Goal: Task Accomplishment & Management: Use online tool/utility

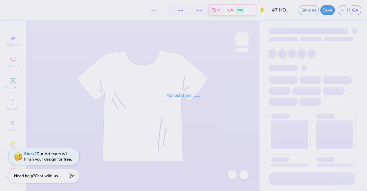
type input "#7 HOCO"
type input "35"
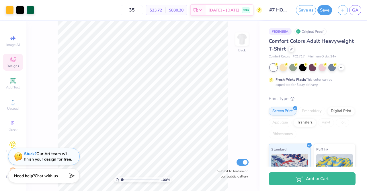
click at [10, 59] on icon at bounding box center [12, 59] width 7 height 7
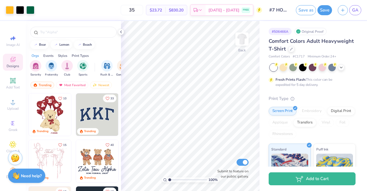
click at [351, 37] on div "# 506466A Original Proof Comfort Colors Adult Heavyweight T-Shirt Comfort Color…" at bounding box center [314, 147] width 108 height 252
click at [357, 14] on link "GA" at bounding box center [356, 10] width 12 height 10
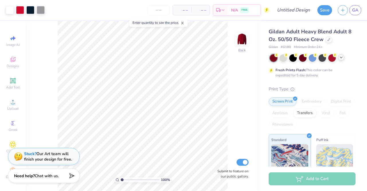
click at [342, 57] on polyline at bounding box center [341, 57] width 2 height 1
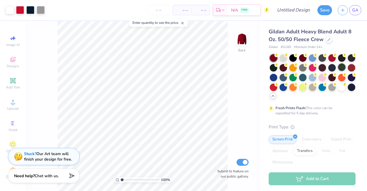
click at [338, 71] on div at bounding box center [341, 66] width 7 height 7
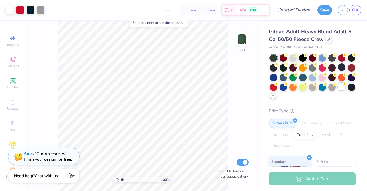
click at [338, 90] on div at bounding box center [341, 86] width 7 height 7
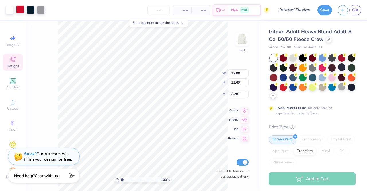
click at [18, 9] on div at bounding box center [20, 9] width 8 height 8
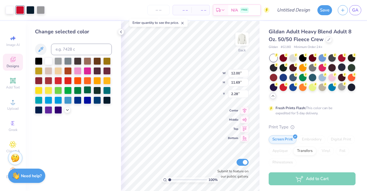
click at [90, 90] on div at bounding box center [87, 89] width 7 height 7
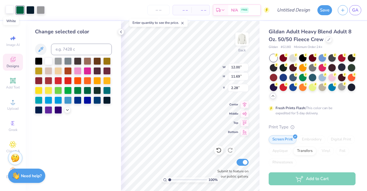
click at [10, 11] on div at bounding box center [10, 9] width 8 height 8
click at [96, 80] on div at bounding box center [97, 79] width 7 height 7
click at [107, 81] on div at bounding box center [106, 79] width 7 height 7
click at [41, 11] on div at bounding box center [41, 9] width 8 height 8
click at [50, 62] on div at bounding box center [48, 60] width 7 height 7
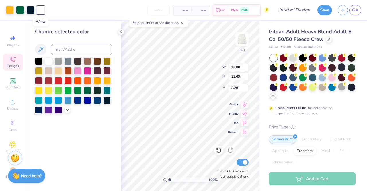
click at [42, 13] on div at bounding box center [41, 10] width 8 height 8
click at [38, 58] on div at bounding box center [38, 60] width 7 height 7
click at [11, 9] on div at bounding box center [10, 9] width 8 height 8
click at [45, 60] on div at bounding box center [48, 60] width 7 height 7
click at [19, 11] on div at bounding box center [20, 9] width 8 height 8
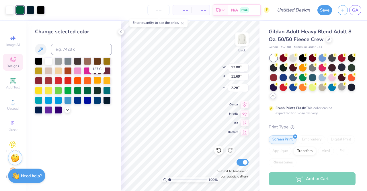
click at [99, 78] on div at bounding box center [97, 79] width 7 height 7
click at [108, 82] on div at bounding box center [106, 79] width 7 height 7
click at [9, 11] on div at bounding box center [10, 9] width 8 height 8
click at [87, 89] on div at bounding box center [87, 89] width 7 height 7
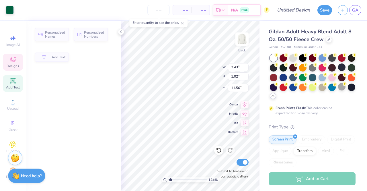
type input "1.23625939118749"
type input "2.43"
type input "1.02"
type input "11.56"
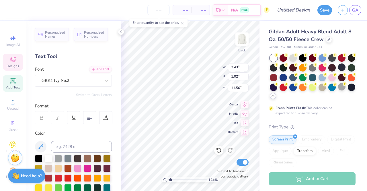
scroll to position [5, 1]
type input "1.23625939118749"
type textarea "ST"
type input "1.23625939118749"
type textarea "SDT"
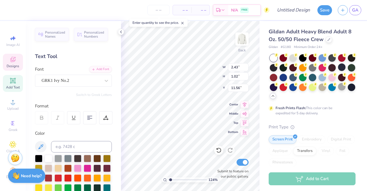
type input "1.23625939118749"
type textarea "DT"
type input "1.23625939118749"
paste textarea "D"
type textarea "DDT"
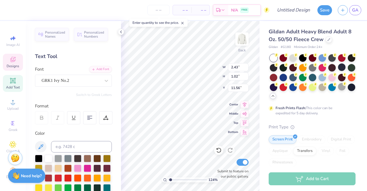
type input "1.23625939118749"
type textarea "DDT"
type input "1.23625939118749"
type textarea "DD"
type input "1.23625939118749"
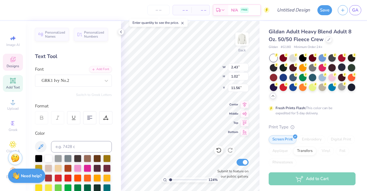
paste textarea "D"
type textarea "DDD"
type input "1.23625939118749"
type textarea "DOF"
type input "1.23625939118749"
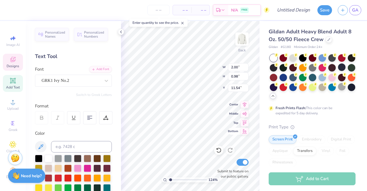
type textarea "DOXF"
type input "1.23625939118749"
type textarea "XF"
type input "1.23625939118749"
type textarea "OXF"
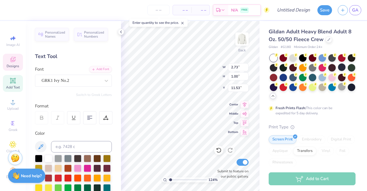
type input "1.23625939118749"
type textarea "OX"
type input "1.23625939118749"
type input "1.65"
type input "0.99"
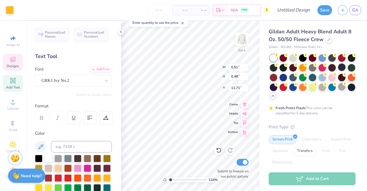
type input "11.54"
type input "1.23625939118749"
type textarea "2 0 2"
type input "1.23625939118749"
type textarea "2 0 2 5"
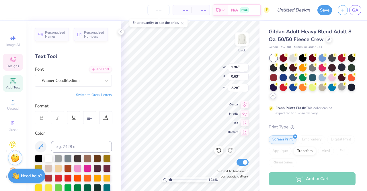
scroll to position [5, 1]
click at [264, 106] on div "Gildan Adult Heavy Blend Adult 8 Oz. 50/50 Fleece Crew Gildan # G180 Minimum Or…" at bounding box center [314, 161] width 108 height 281
click at [183, 10] on span "– –" at bounding box center [182, 10] width 11 height 6
type input "1.23625939118749"
type input "1.94"
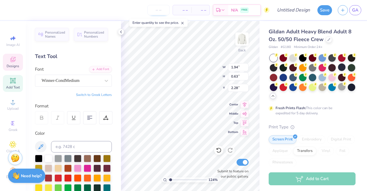
click at [158, 11] on input "number" at bounding box center [159, 10] width 22 height 10
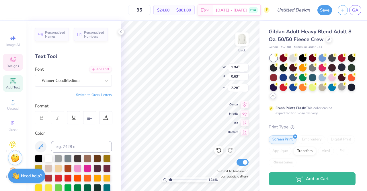
type input "35"
type input "1"
type input "6.06"
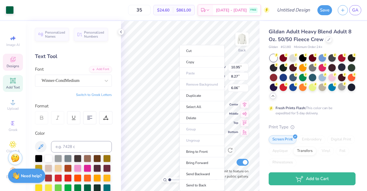
type input "1"
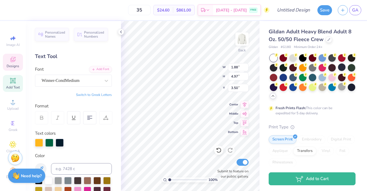
type input "9.00"
type input "3.87"
type input "3.25"
type input "1.88"
type input "4.97"
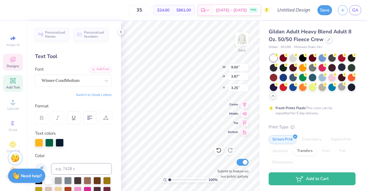
type input "3.50"
type input "9.00"
type input "3.87"
type input "3.25"
click at [60, 142] on div at bounding box center [60, 142] width 8 height 8
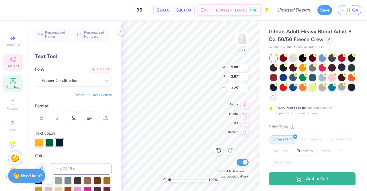
scroll to position [54, 0]
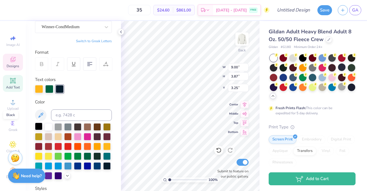
click at [37, 127] on div at bounding box center [38, 126] width 7 height 7
click at [100, 84] on div "Text colors" at bounding box center [73, 84] width 77 height 17
type input "1.88"
type input "4.97"
type input "3.50"
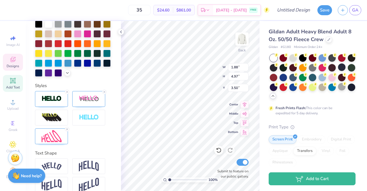
scroll to position [157, 0]
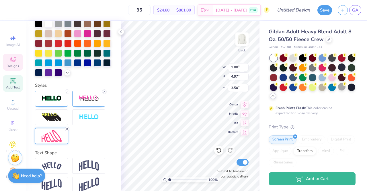
click at [68, 130] on line at bounding box center [67, 129] width 2 height 2
type input "2.87"
type input "4.27"
type input "3.84"
type input "1.88"
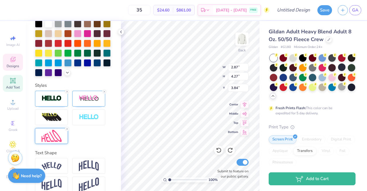
type input "4.97"
type input "3.50"
click at [54, 102] on img at bounding box center [52, 98] width 20 height 7
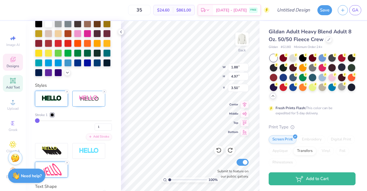
type input "9.00"
type input "3.87"
type input "3.25"
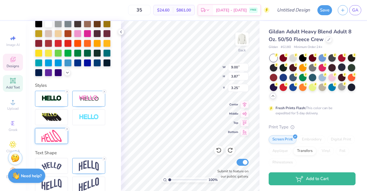
scroll to position [175, 0]
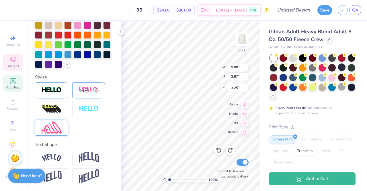
type input "1.88"
type input "4.97"
type input "3.50"
click at [86, 158] on img at bounding box center [89, 157] width 20 height 11
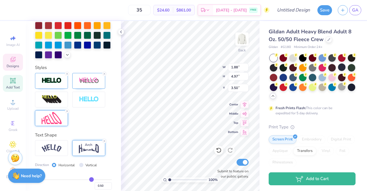
type input "4.71"
type input "3.62"
click at [104, 143] on icon at bounding box center [104, 140] width 3 height 3
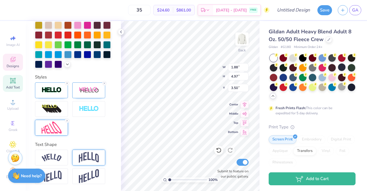
type input "4.97"
type input "3.50"
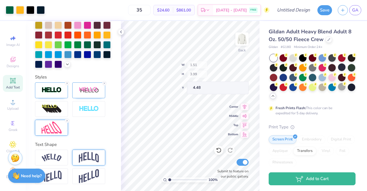
type input "1.51"
type input "3.99"
type input "4.48"
type input "1.04"
type input "3.80"
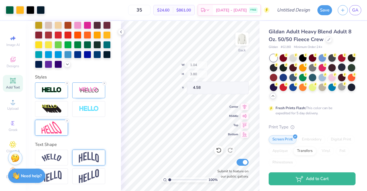
type input "4.58"
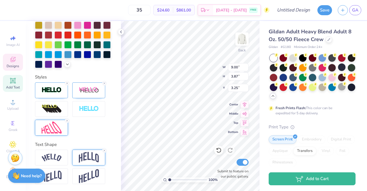
scroll to position [5, 2]
type textarea "HomecominG"
type input "10.42"
type input "4.42"
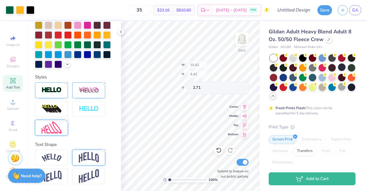
type input "3.39"
type input "11.90"
type input "5.04"
type input "2.56"
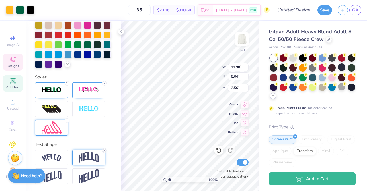
type input "11.90"
type input "5.04"
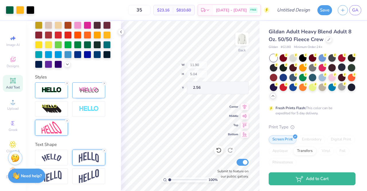
type input "3.47"
type input "3.37"
click at [260, 100] on div "Gildan Adult Heavy Blend Adult 8 Oz. 50/50 Fleece Crew Gildan # G180 Minimum Or…" at bounding box center [314, 161] width 108 height 281
type input "13.09"
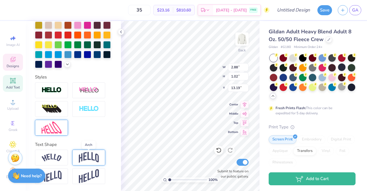
click at [86, 157] on img at bounding box center [89, 157] width 20 height 11
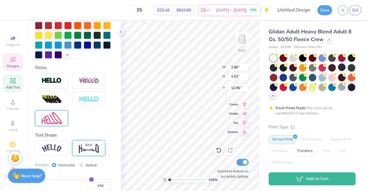
type input "1.53"
type input "12.96"
type input "1.65"
type input "0.99"
type input "13.09"
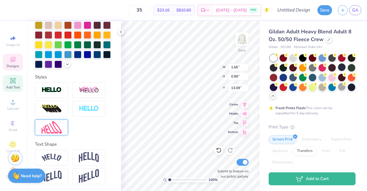
scroll to position [152, 0]
click at [91, 158] on img at bounding box center [89, 157] width 20 height 11
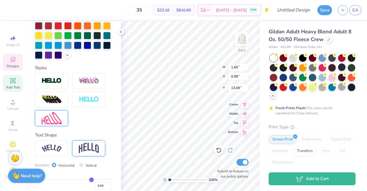
type input "1.31"
type input "12.94"
click at [106, 143] on icon at bounding box center [104, 141] width 3 height 3
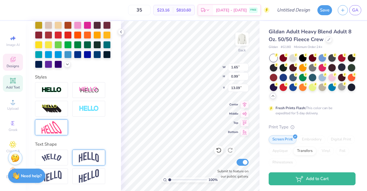
type input "0.99"
type input "13.09"
click at [50, 156] on img at bounding box center [52, 158] width 20 height 8
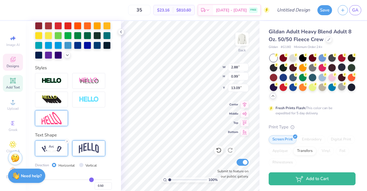
type input "2.88"
type input "1.21"
type input "12.99"
click at [67, 143] on icon at bounding box center [66, 141] width 3 height 3
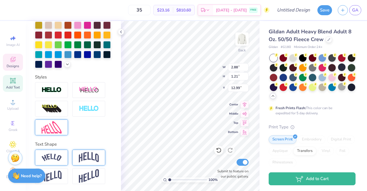
type input "1.65"
type input "0.99"
type input "13.09"
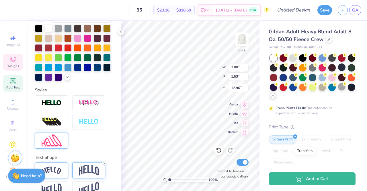
type input "2.88"
type input "1.53"
type input "12.96"
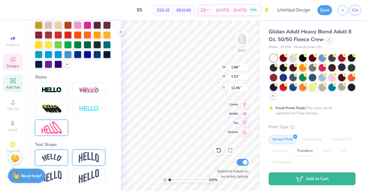
click at [104, 149] on icon at bounding box center [104, 150] width 3 height 3
type input "1.02"
type input "13.19"
type textarea "Ox"
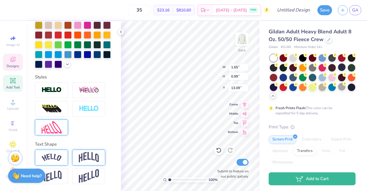
scroll to position [5, 1]
type input "1.65"
type textarea "Xx"
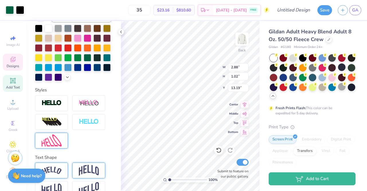
scroll to position [175, 0]
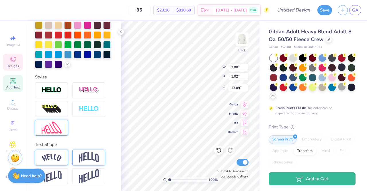
type input "0.51"
type input "0.48"
type input "13.26"
type input "1.76"
type input "0.99"
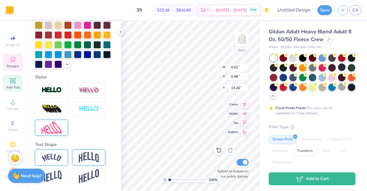
type input "13.09"
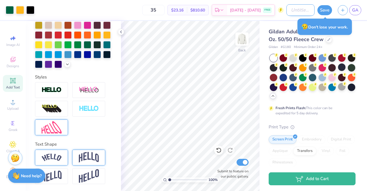
click at [298, 12] on input "Design Title" at bounding box center [301, 9] width 28 height 11
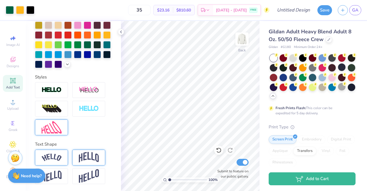
click at [263, 72] on div "Gildan Adult Heavy Blend Adult 8 Oz. 50/50 Fleece Crew Gildan # G180 Minimum Or…" at bounding box center [314, 161] width 108 height 281
click at [299, 11] on input "Design Title" at bounding box center [301, 9] width 28 height 11
click at [301, 8] on input "Design Title" at bounding box center [301, 9] width 28 height 11
type input "H"
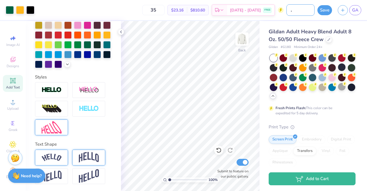
scroll to position [0, 21]
type input "8/18 Homecoming"
click at [329, 7] on button "Save" at bounding box center [325, 9] width 15 height 10
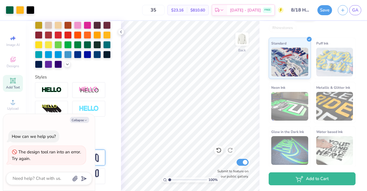
scroll to position [0, 0]
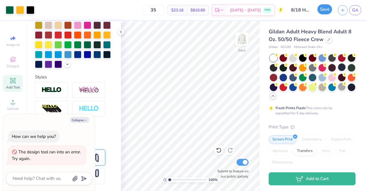
click at [327, 12] on button "Save" at bounding box center [325, 9] width 15 height 10
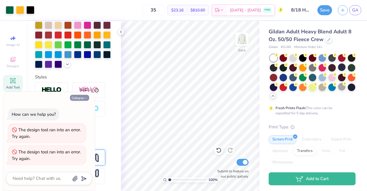
click at [74, 96] on button "Collapse" at bounding box center [79, 98] width 19 height 6
type textarea "x"
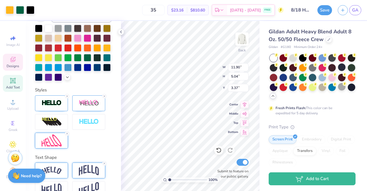
scroll to position [175, 0]
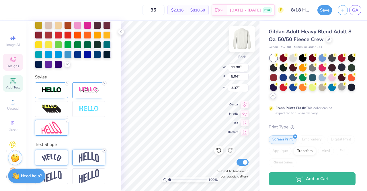
click at [245, 33] on img at bounding box center [242, 39] width 23 height 23
type textarea "HomecChampsominG"
type textarea "champs"
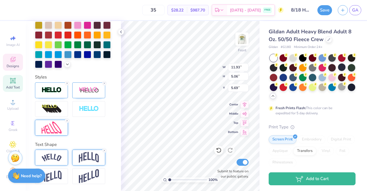
scroll to position [5, 1]
type input "10.14"
type input "4.30"
type input "6.45"
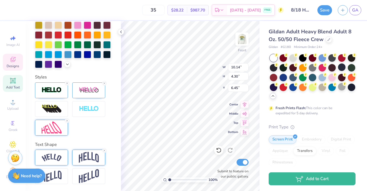
type textarea "champions"
type input "11.21"
type input "4.75"
type input "6.00"
type input "4.37"
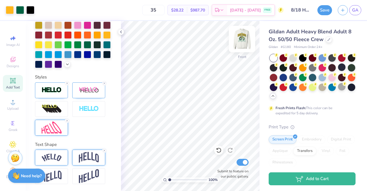
click at [242, 39] on img at bounding box center [242, 39] width 23 height 23
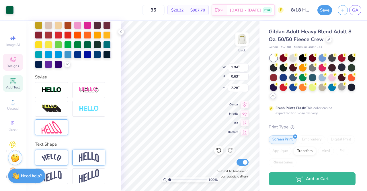
scroll to position [152, 0]
click at [243, 38] on img at bounding box center [242, 39] width 23 height 23
type input "9.72"
type textarea "2 0 11"
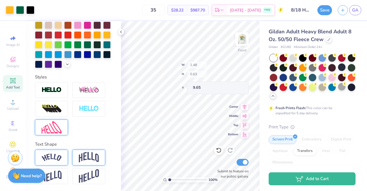
type input "9.65"
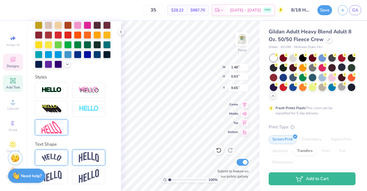
scroll to position [5, 1]
type input "2.08"
type input "0.88"
type input "9.40"
type input "1.87"
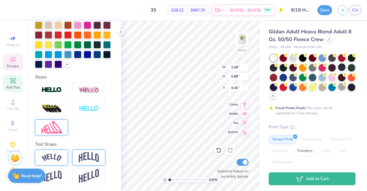
type input "0.79"
type input "9.49"
type input "1.48"
type input "0.63"
type input "9.65"
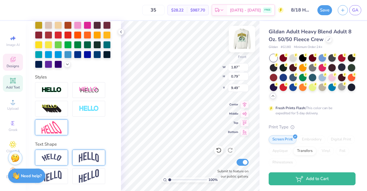
scroll to position [6, 1]
type textarea "2 0 11 2012 2013 2014 2015"
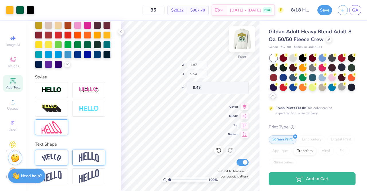
type input "9.49"
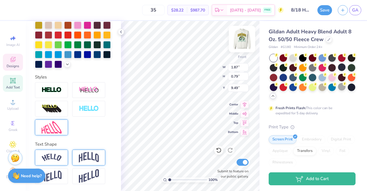
type textarea "2 0 17 2018 2019 2021 2024"
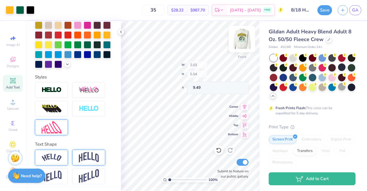
type input "9.49"
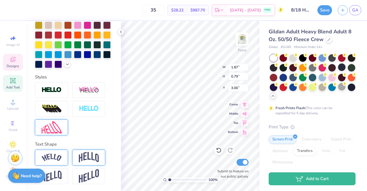
type input "3.00"
type textarea "FCS"
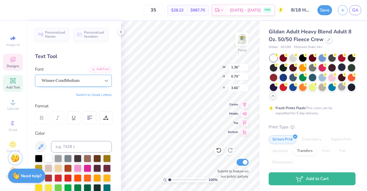
click at [101, 80] on div at bounding box center [106, 80] width 10 height 10
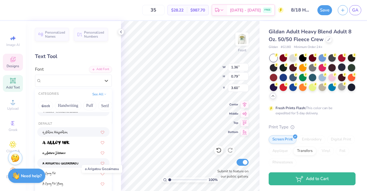
scroll to position [5, 0]
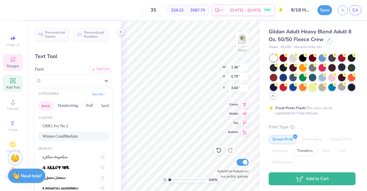
click at [48, 105] on button "Greek" at bounding box center [45, 105] width 15 height 9
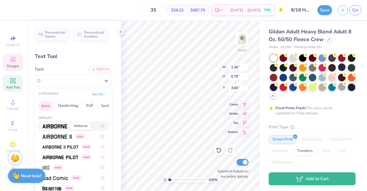
click at [57, 124] on img at bounding box center [54, 126] width 25 height 4
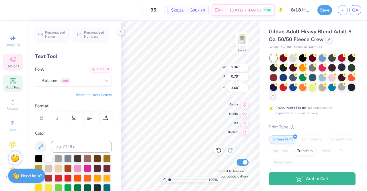
type input "1.74"
type input "0.72"
type input "3.63"
type textarea "2011 2012 2013 2014 2015"
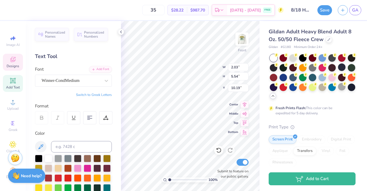
type textarea "2017 2018 2019 2021 2024"
click at [41, 156] on div at bounding box center [38, 157] width 7 height 7
type input "3.83"
type input "1.86"
type input "5.54"
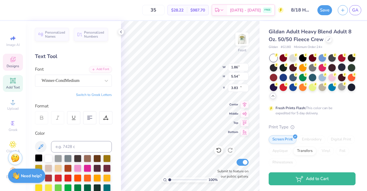
type input "10.09"
click at [39, 157] on div at bounding box center [38, 157] width 7 height 7
type input "1.64"
click at [37, 156] on div at bounding box center [38, 157] width 7 height 7
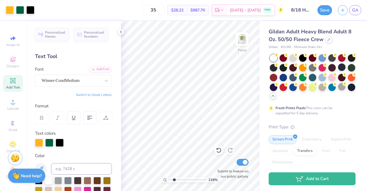
drag, startPoint x: 169, startPoint y: 180, endPoint x: 174, endPoint y: 179, distance: 5.1
click at [174, 179] on input "range" at bounding box center [187, 179] width 39 height 5
click at [48, 141] on div at bounding box center [49, 142] width 8 height 8
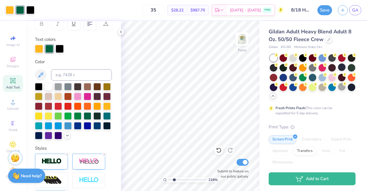
scroll to position [94, 0]
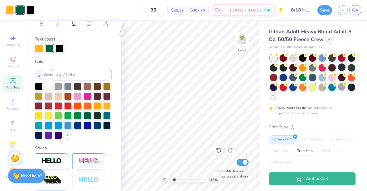
click at [49, 85] on div at bounding box center [48, 85] width 7 height 7
click at [49, 47] on div at bounding box center [49, 48] width 8 height 8
click at [84, 119] on div at bounding box center [87, 114] width 7 height 7
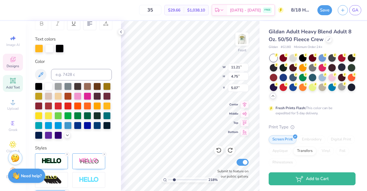
scroll to position [5, 1]
click at [48, 50] on div at bounding box center [49, 48] width 8 height 8
click at [49, 49] on div at bounding box center [49, 48] width 8 height 8
click at [84, 119] on div at bounding box center [87, 114] width 7 height 7
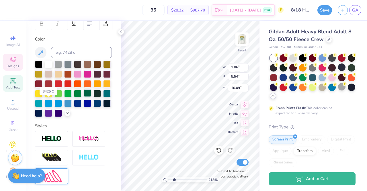
click at [84, 97] on div at bounding box center [87, 92] width 7 height 7
click at [94, 97] on div at bounding box center [97, 92] width 7 height 7
click at [84, 97] on div at bounding box center [87, 92] width 7 height 7
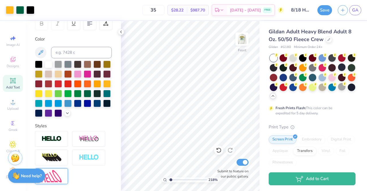
click at [171, 179] on input "range" at bounding box center [187, 179] width 39 height 5
click at [170, 179] on input "range" at bounding box center [187, 179] width 39 height 5
type input "1"
click at [169, 179] on input "range" at bounding box center [187, 179] width 39 height 5
type input "6.15"
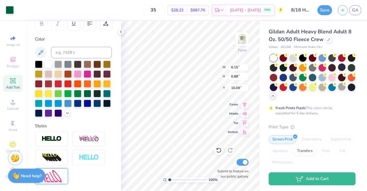
type input "6.88"
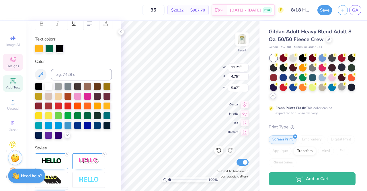
click at [260, 58] on div "Gildan Adult Heavy Blend Adult 8 Oz. 50/50 Fleece Crew Gildan # G180 Minimum Or…" at bounding box center [314, 161] width 108 height 281
type input "5.27"
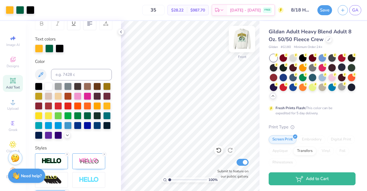
click at [239, 38] on img at bounding box center [242, 39] width 23 height 23
click at [327, 10] on button "Save" at bounding box center [325, 9] width 15 height 10
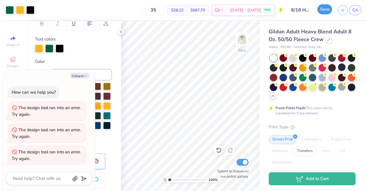
click at [325, 11] on button "Save" at bounding box center [325, 9] width 15 height 10
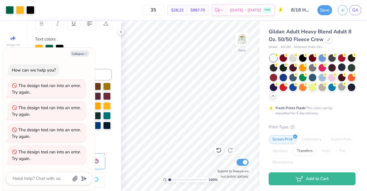
click at [15, 151] on div "The design tool ran into an error. Try again." at bounding box center [47, 155] width 71 height 13
click at [241, 40] on img at bounding box center [242, 39] width 23 height 23
click at [80, 54] on button "Collapse" at bounding box center [79, 54] width 19 height 6
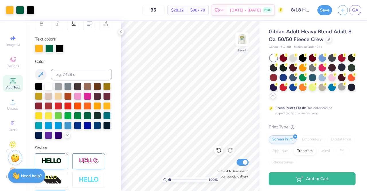
scroll to position [0, 0]
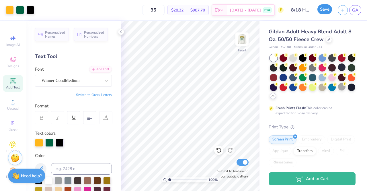
click at [323, 9] on button "Save" at bounding box center [325, 9] width 15 height 10
click at [224, 10] on icon at bounding box center [222, 11] width 5 height 5
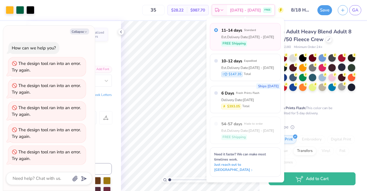
click at [315, 116] on div "Fresh Prints Flash: This color can be expedited for 5 day delivery." at bounding box center [311, 110] width 71 height 10
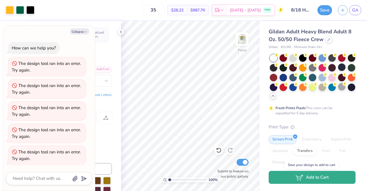
click at [297, 179] on icon "button" at bounding box center [300, 177] width 8 height 6
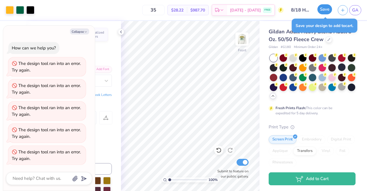
click at [326, 8] on button "Save" at bounding box center [325, 9] width 15 height 10
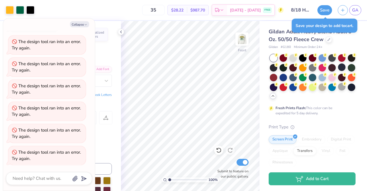
scroll to position [15, 0]
click at [38, 175] on textarea at bounding box center [41, 179] width 58 height 8
type textarea "x"
type textarea "w"
type textarea "x"
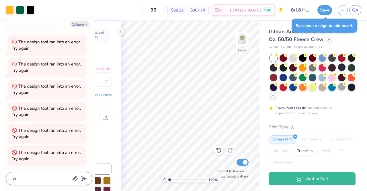
type textarea "wa"
type textarea "x"
type textarea "w"
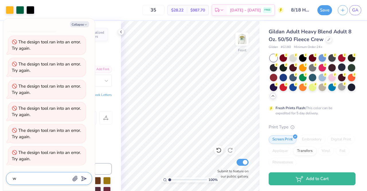
type textarea "x"
type textarea "wh"
type textarea "x"
type textarea "wht"
type textarea "x"
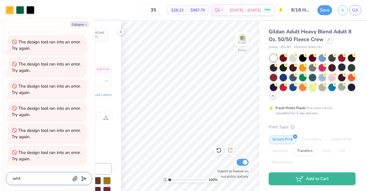
type textarea "wh"
type textarea "x"
type textarea "wha"
type textarea "x"
type textarea "what"
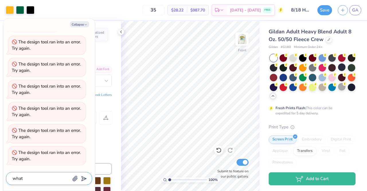
type textarea "x"
type textarea "what"
type textarea "x"
type textarea "what e"
type textarea "x"
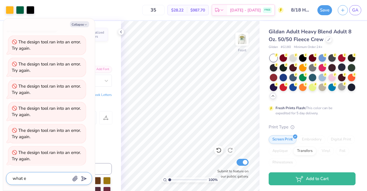
type textarea "what er"
type textarea "x"
type textarea "what err"
type textarea "x"
type textarea "what erre"
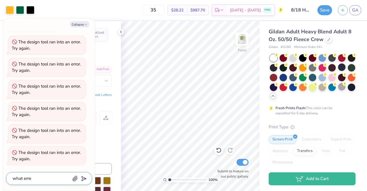
type textarea "x"
type textarea "what erreo"
type textarea "x"
type textarea "what erre"
type textarea "x"
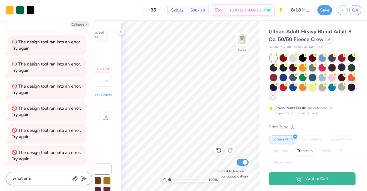
type textarea "what errer"
type textarea "x"
type textarea "what erre"
type textarea "x"
type textarea "what err"
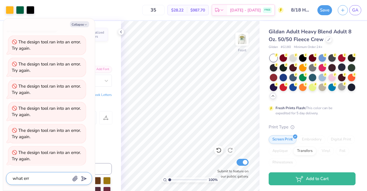
type textarea "x"
type textarea "what erro"
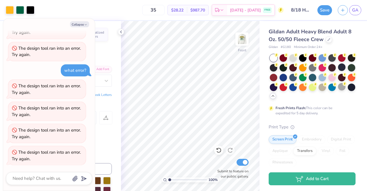
scroll to position [0, 0]
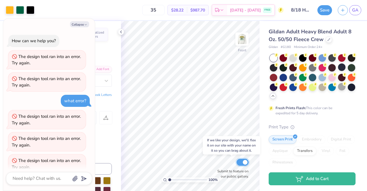
click at [245, 160] on input "Submit to feature on our public gallery." at bounding box center [243, 162] width 12 height 7
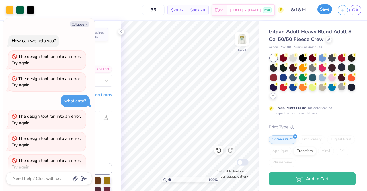
click at [323, 11] on button "Save" at bounding box center [325, 9] width 15 height 10
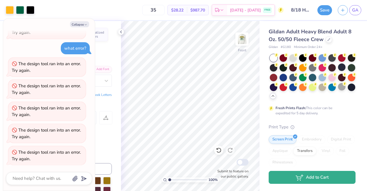
click at [295, 175] on button "Add to Cart" at bounding box center [312, 177] width 87 height 13
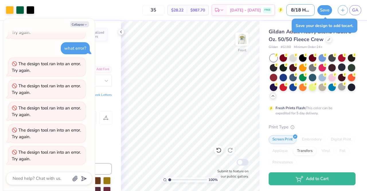
click at [296, 11] on input "8/18 Homecoming" at bounding box center [301, 9] width 28 height 11
drag, startPoint x: 292, startPoint y: 9, endPoint x: 275, endPoint y: 8, distance: 17.0
click at [275, 8] on div "Art colors 35 $28.22 Per Item $987.70 Total Est. Delivery Aug 29 - Sep 1 FREE D…" at bounding box center [183, 10] width 367 height 20
click at [301, 8] on input "8/18 Homecoming" at bounding box center [301, 9] width 28 height 11
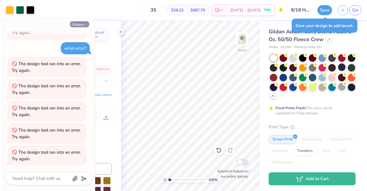
click at [77, 21] on button "Collapse" at bounding box center [79, 24] width 19 height 6
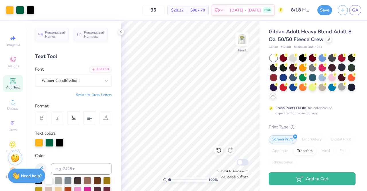
drag, startPoint x: 169, startPoint y: 180, endPoint x: 168, endPoint y: 177, distance: 3.4
click at [168, 177] on input "range" at bounding box center [187, 179] width 39 height 5
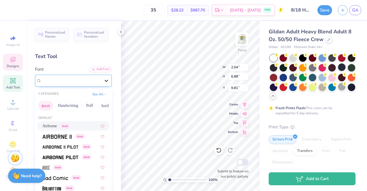
click at [104, 80] on icon at bounding box center [107, 81] width 6 height 6
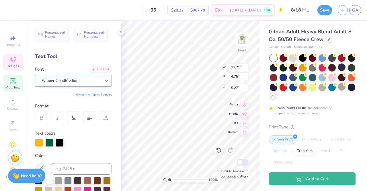
click at [104, 82] on icon at bounding box center [107, 81] width 6 height 6
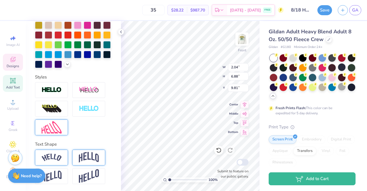
scroll to position [152, 0]
click at [42, 92] on img at bounding box center [52, 90] width 20 height 7
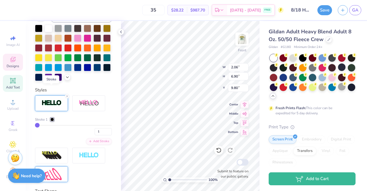
scroll to position [175, 0]
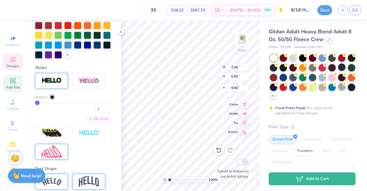
click at [67, 75] on icon at bounding box center [66, 73] width 3 height 3
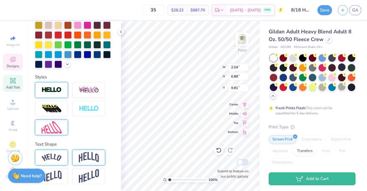
scroll to position [152, 0]
click at [86, 90] on img at bounding box center [89, 89] width 20 height 7
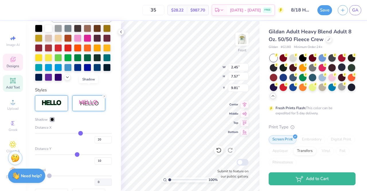
scroll to position [175, 0]
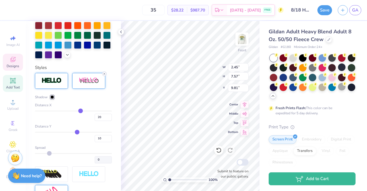
click at [104, 75] on icon at bounding box center [104, 73] width 3 height 3
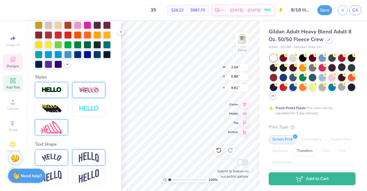
scroll to position [152, 0]
click at [84, 92] on img at bounding box center [89, 89] width 20 height 7
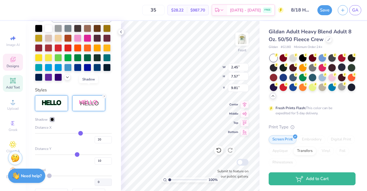
scroll to position [175, 0]
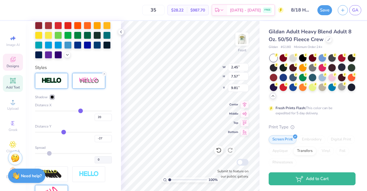
drag, startPoint x: 74, startPoint y: 141, endPoint x: 62, endPoint y: 142, distance: 12.3
click at [62, 133] on input "range" at bounding box center [73, 132] width 77 height 1
click at [105, 75] on icon at bounding box center [104, 73] width 3 height 3
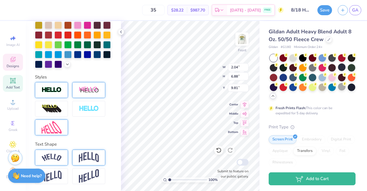
scroll to position [152, 0]
click at [53, 107] on img at bounding box center [52, 108] width 20 height 9
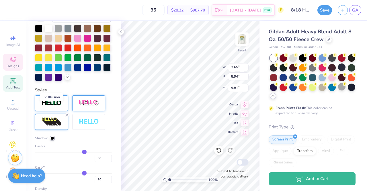
scroll to position [175, 0]
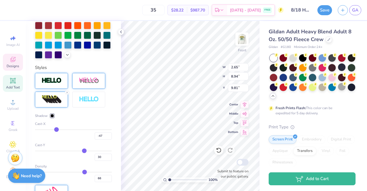
drag, startPoint x: 83, startPoint y: 139, endPoint x: 55, endPoint y: 140, distance: 27.6
click at [55, 130] on input "range" at bounding box center [73, 129] width 77 height 1
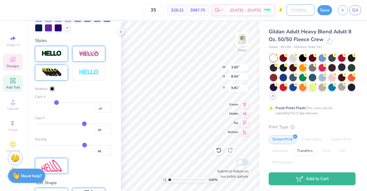
scroll to position [202, 0]
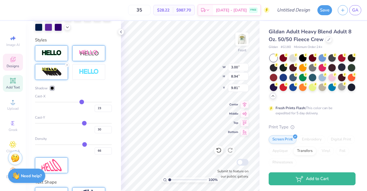
drag, startPoint x: 56, startPoint y: 112, endPoint x: 79, endPoint y: 117, distance: 23.6
click at [79, 102] on input "range" at bounding box center [73, 102] width 77 height 1
click at [82, 102] on input "range" at bounding box center [73, 102] width 77 height 1
click at [67, 66] on line at bounding box center [67, 65] width 2 height 2
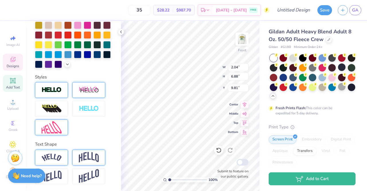
scroll to position [152, 0]
click at [51, 109] on img at bounding box center [52, 108] width 20 height 9
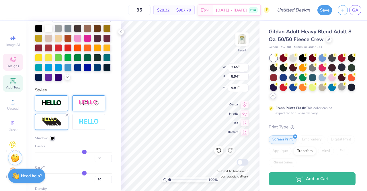
scroll to position [202, 0]
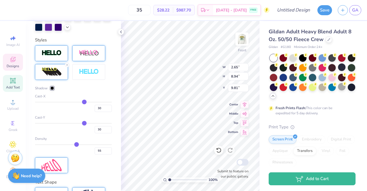
drag, startPoint x: 81, startPoint y: 152, endPoint x: 74, endPoint y: 153, distance: 7.2
click at [74, 145] on input "range" at bounding box center [73, 144] width 77 height 1
drag, startPoint x: 74, startPoint y: 153, endPoint x: 56, endPoint y: 151, distance: 17.9
click at [56, 145] on input "range" at bounding box center [73, 144] width 77 height 1
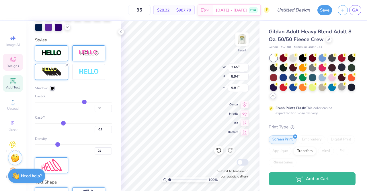
drag, startPoint x: 83, startPoint y: 134, endPoint x: 61, endPoint y: 136, distance: 21.4
click at [61, 124] on input "range" at bounding box center [73, 123] width 77 height 1
drag, startPoint x: 58, startPoint y: 154, endPoint x: 84, endPoint y: 158, distance: 26.1
click at [84, 145] on input "range" at bounding box center [73, 144] width 77 height 1
click at [65, 67] on div at bounding box center [67, 65] width 5 height 5
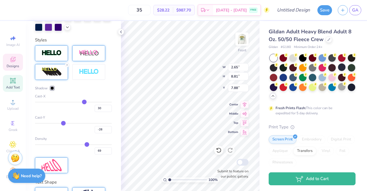
click at [67, 43] on div "Styles" at bounding box center [73, 40] width 77 height 7
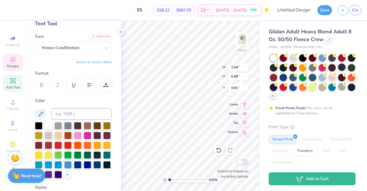
scroll to position [0, 0]
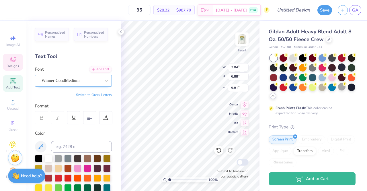
click at [91, 75] on div "Winner-CondMedium" at bounding box center [73, 81] width 77 height 12
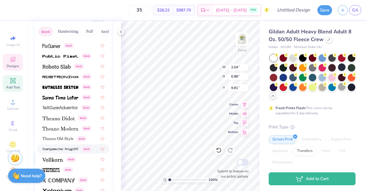
scroll to position [152, 0]
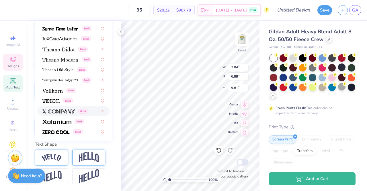
click at [83, 139] on div "Personalized Names Personalized Numbers Text Tool Add Font Font option X Compan…" at bounding box center [73, 106] width 95 height 170
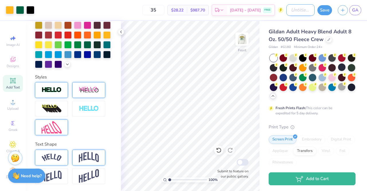
click at [292, 13] on input "Design Title" at bounding box center [301, 9] width 28 height 11
click at [327, 10] on button "Save" at bounding box center [325, 9] width 15 height 10
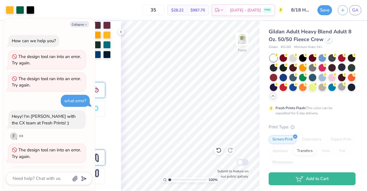
scroll to position [142, 0]
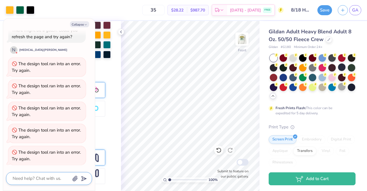
click at [31, 176] on textarea at bounding box center [41, 179] width 58 height 8
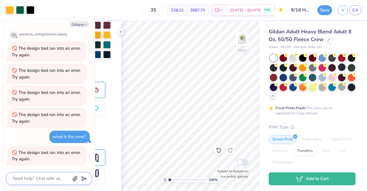
click at [31, 176] on textarea at bounding box center [41, 179] width 58 height 8
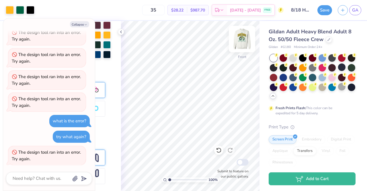
click at [239, 38] on img at bounding box center [242, 39] width 23 height 23
click at [246, 32] on img at bounding box center [242, 39] width 23 height 23
click at [355, 9] on span "GA" at bounding box center [355, 10] width 6 height 7
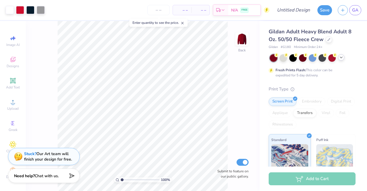
click at [344, 56] on div at bounding box center [341, 57] width 6 height 6
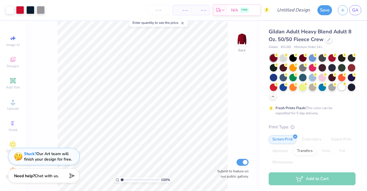
click at [338, 90] on div at bounding box center [341, 86] width 7 height 7
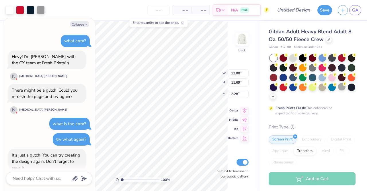
scroll to position [103, 0]
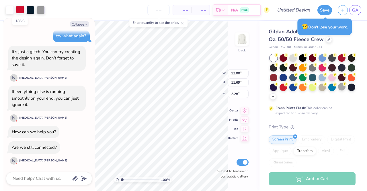
click at [20, 10] on div at bounding box center [20, 9] width 8 height 8
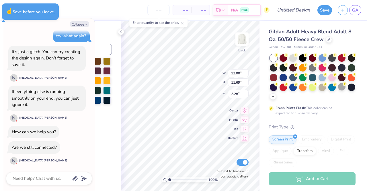
type textarea "x"
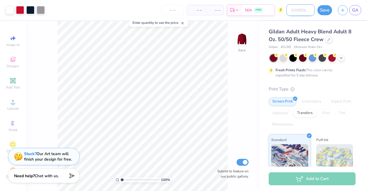
click at [292, 10] on input "Design Title" at bounding box center [301, 9] width 28 height 11
type input "8/18 Homecoming"
click at [344, 57] on div at bounding box center [341, 57] width 6 height 6
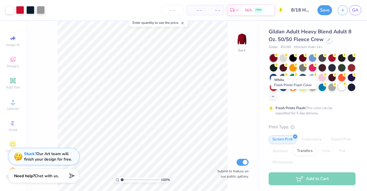
click at [338, 90] on div at bounding box center [341, 86] width 7 height 7
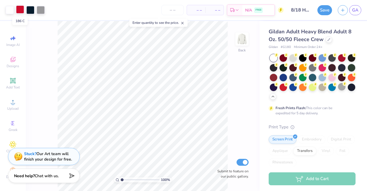
click at [21, 10] on div at bounding box center [20, 9] width 8 height 8
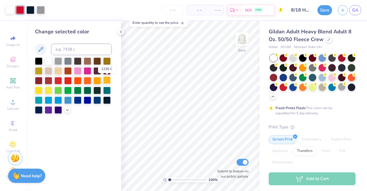
click at [106, 79] on div at bounding box center [106, 79] width 7 height 7
click at [98, 81] on div at bounding box center [97, 79] width 7 height 7
click at [106, 81] on div at bounding box center [106, 79] width 7 height 7
click at [29, 9] on div at bounding box center [30, 9] width 8 height 8
click at [88, 91] on div at bounding box center [87, 89] width 7 height 7
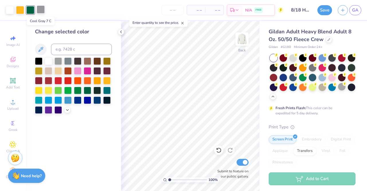
click at [40, 9] on div at bounding box center [41, 9] width 8 height 8
click at [38, 59] on div at bounding box center [38, 60] width 7 height 7
click at [9, 8] on div at bounding box center [10, 9] width 8 height 8
click at [88, 92] on div at bounding box center [87, 89] width 7 height 7
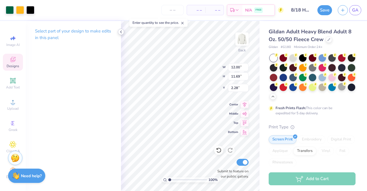
click at [122, 31] on icon at bounding box center [121, 32] width 5 height 5
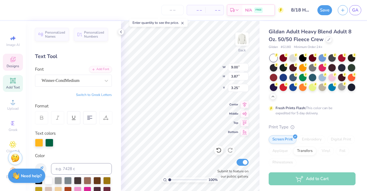
type input "1.88"
type input "4.97"
type input "3.50"
type textarea "Homecomin"
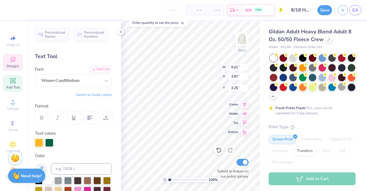
type textarea "HomecominG"
click at [261, 96] on div "Gildan Adult Heavy Blend Adult 8 Oz. 50/50 Fleece Crew Gildan # G180 Minimum Or…" at bounding box center [314, 161] width 108 height 281
type input "9.13"
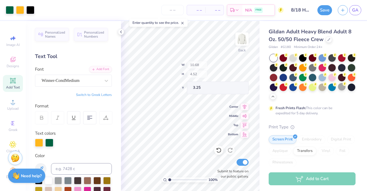
type input "10.68"
type input "4.52"
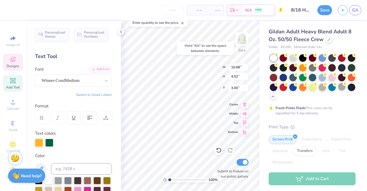
type input "3.00"
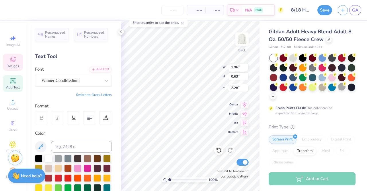
scroll to position [5, 1]
type textarea "2 0 2 5"
click at [262, 88] on div "Gildan Adult Heavy Blend Adult 8 Oz. 50/50 Fleece Crew Gildan # G180 Minimum Or…" at bounding box center [314, 161] width 108 height 281
type input "1.94"
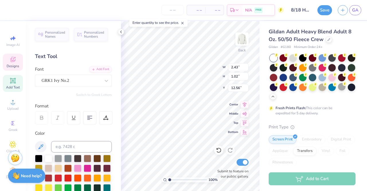
type textarea "DDD"
type textarea "O"
type textarea "Xx"
type input "1.76"
type input "0.99"
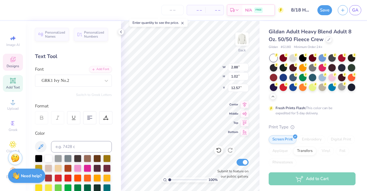
type input "12.54"
type input "1.94"
type input "0.63"
type input "2.28"
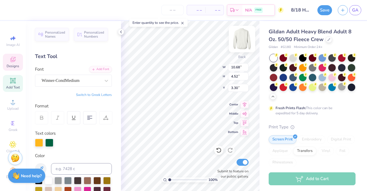
click at [240, 42] on img at bounding box center [242, 39] width 23 height 23
type textarea "champions"
click at [243, 39] on img at bounding box center [242, 39] width 23 height 23
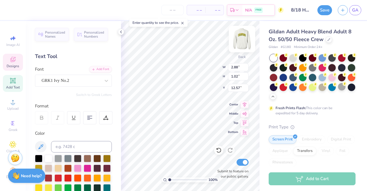
type input "2.88"
type input "1.02"
type input "12.57"
click at [241, 39] on img at bounding box center [242, 39] width 23 height 23
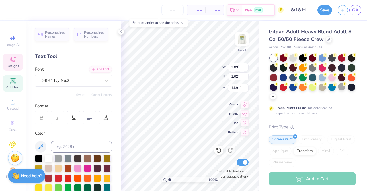
type textarea "fcs"
type input "2.18"
type input "0.92"
type input "14.95"
type input "4.26"
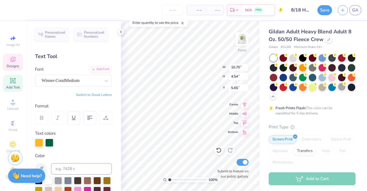
type input "5.65"
type input "2.18"
type input "0.92"
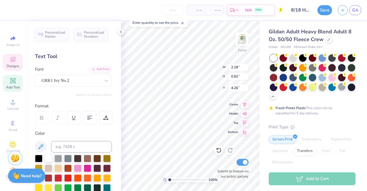
type input "4.33"
type input "11.37"
type textarea "2011 2012 2013 2014 2015"
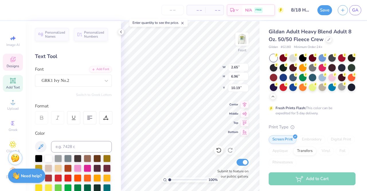
type input "10.19"
type textarea "2017 2018 20 2014 2015"
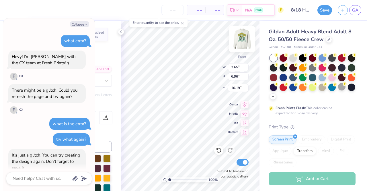
scroll to position [175, 0]
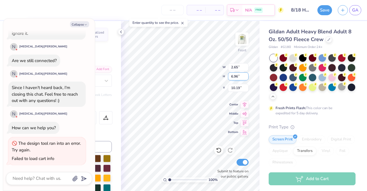
type textarea "x"
type textarea "2017 2018 2019 2014 2015"
type textarea "x"
type textarea "2017 2018 2019 2014 2015"
type textarea "x"
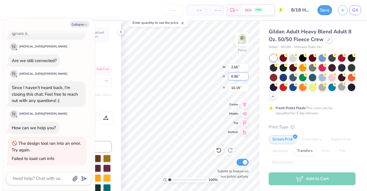
type textarea "2017 2018 2019 201 2015"
type textarea "x"
type textarea "2017 2018 2019 20 2015"
type textarea "x"
type textarea "2017 2018 2019 202 2015"
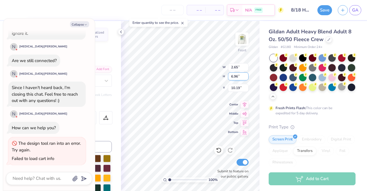
type textarea "x"
type textarea "2017 2018 2019 2021 2015"
type textarea "x"
type textarea "2017 2018 2019 2021 2015"
type textarea "x"
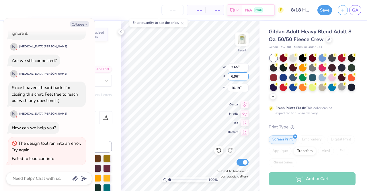
scroll to position [6, 1]
type textarea "2017 2018 2019 2021 20"
type textarea "x"
type textarea "2017 2018 2019 2021 202"
type textarea "x"
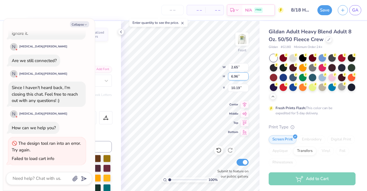
type textarea "2017 2018 2019 2021 2024"
click at [261, 28] on div "Gildan Adult Heavy Blend Adult 8 Oz. 50/50 Fleece Crew Gildan # G180 Minimum Or…" at bounding box center [314, 161] width 108 height 281
click at [85, 25] on icon "button" at bounding box center [85, 24] width 3 height 3
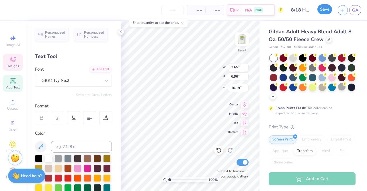
click at [321, 13] on button "Save" at bounding box center [325, 9] width 15 height 10
click at [261, 41] on div "Gildan Adult Heavy Blend Adult 8 Oz. 50/50 Fleece Crew Gildan # G180 Minimum Or…" at bounding box center [314, 161] width 108 height 281
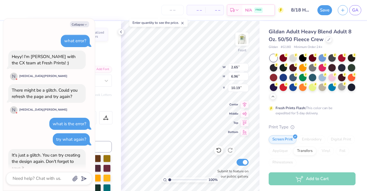
scroll to position [196, 0]
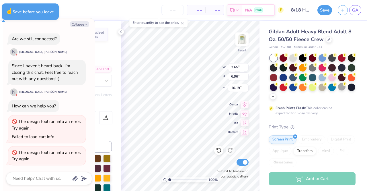
type textarea "x"
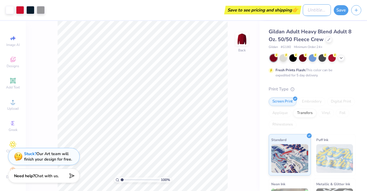
click at [308, 9] on input "Design Title" at bounding box center [317, 9] width 28 height 11
type input "homecoming"
click at [342, 10] on button "Save" at bounding box center [341, 9] width 15 height 10
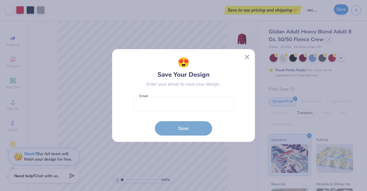
scroll to position [0, 0]
click at [245, 58] on button "Close" at bounding box center [247, 57] width 11 height 11
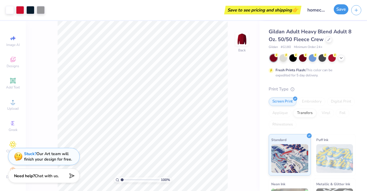
click at [343, 9] on button "Save" at bounding box center [341, 9] width 15 height 10
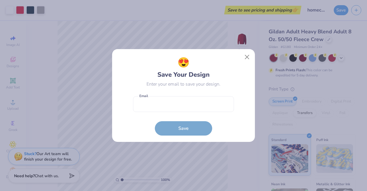
click at [358, 15] on div "😍 Save Your Design Enter your email to save your design. Email is a required fi…" at bounding box center [183, 95] width 367 height 191
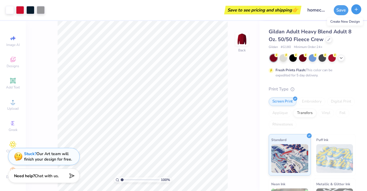
click at [357, 12] on button "button" at bounding box center [357, 9] width 10 height 10
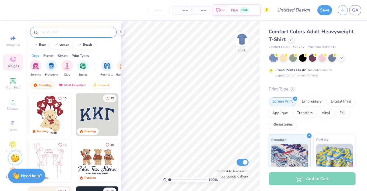
click at [58, 30] on input "text" at bounding box center [76, 32] width 73 height 6
type input "homecoming"
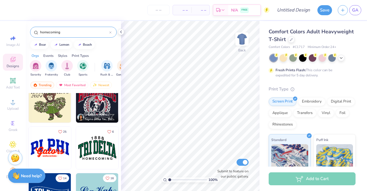
scroll to position [1967, 0]
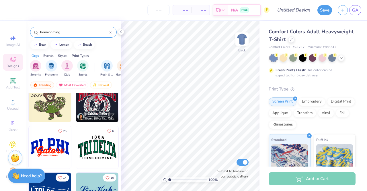
click at [99, 101] on img at bounding box center [97, 101] width 42 height 42
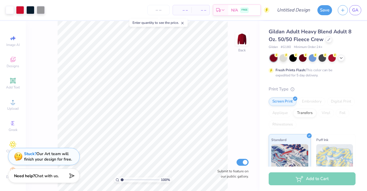
click at [345, 59] on div at bounding box center [313, 57] width 86 height 7
click at [342, 57] on icon at bounding box center [341, 57] width 5 height 5
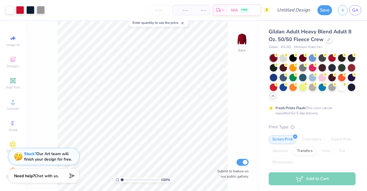
click at [338, 91] on div at bounding box center [341, 87] width 7 height 7
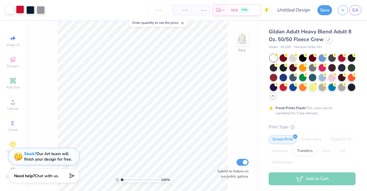
click at [19, 11] on div at bounding box center [20, 9] width 8 height 8
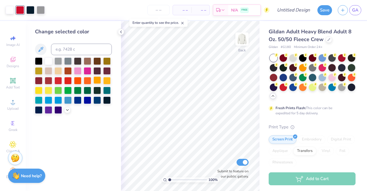
click at [97, 80] on div at bounding box center [97, 79] width 7 height 7
click at [107, 80] on div at bounding box center [106, 79] width 7 height 7
click at [30, 9] on div at bounding box center [30, 9] width 8 height 8
click at [86, 90] on div at bounding box center [87, 89] width 7 height 7
click at [42, 10] on div at bounding box center [41, 9] width 8 height 8
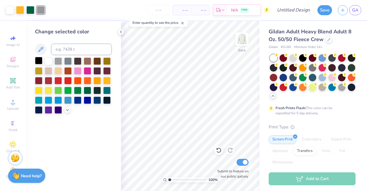
click at [40, 60] on div at bounding box center [38, 60] width 7 height 7
click at [11, 10] on div at bounding box center [10, 9] width 8 height 8
click at [89, 90] on div at bounding box center [87, 89] width 7 height 7
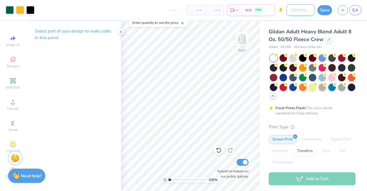
click at [300, 9] on input "Design Title" at bounding box center [301, 9] width 28 height 11
type input "homecoming"
click at [304, 20] on div "Art colors – – Per Item – – Total Est. Delivery N/A FREE Design Title homecomin…" at bounding box center [183, 95] width 367 height 191
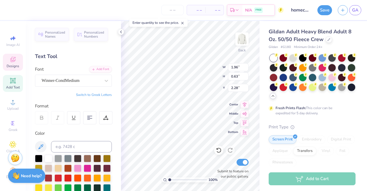
scroll to position [5, 1]
type textarea "2 0 2 5"
type textarea "DDD"
type input "2.00"
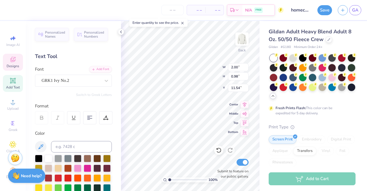
type input "0.98"
type input "11.54"
type textarea "D"
type textarea "Xx"
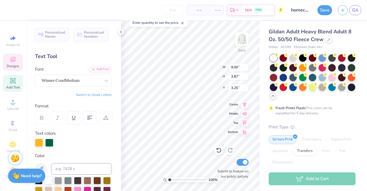
type textarea "Homecomin"
type input "9.01"
type textarea "HomecominG"
type input "11.36"
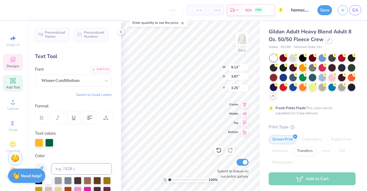
type input "4.81"
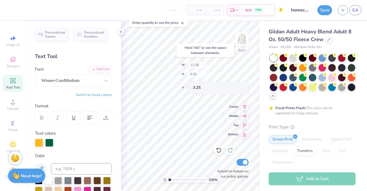
type input "3.40"
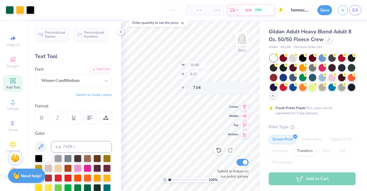
type input "7.04"
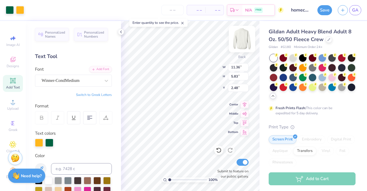
click at [242, 40] on img at bounding box center [242, 39] width 23 height 23
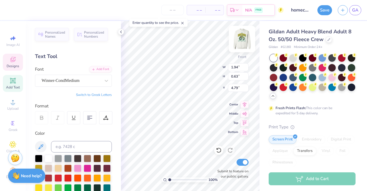
scroll to position [5, 1]
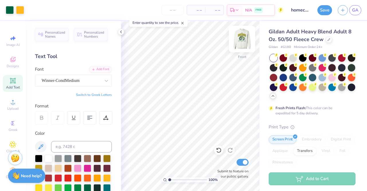
click at [242, 36] on img at bounding box center [242, 39] width 23 height 23
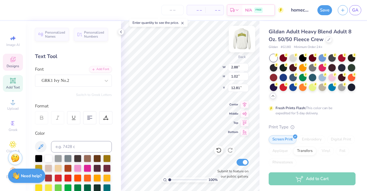
click at [241, 39] on img at bounding box center [242, 39] width 23 height 23
type input "1.94"
type input "0.63"
type input "4.79"
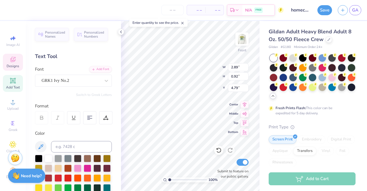
type input "0.92"
type input "4.84"
type input "2.22"
type input "0.71"
type input "5.05"
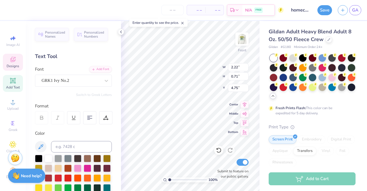
type input "4.79"
type textarea "fcs"
type input "10.64"
type input "2.11"
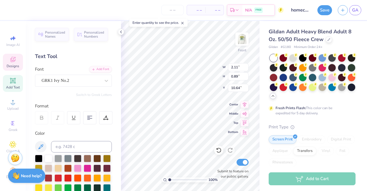
type input "0.89"
type textarea "2011 2012 2013 2014 2015"
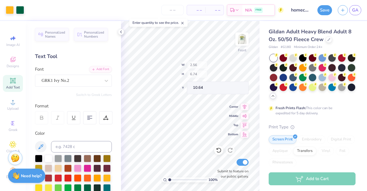
type input "10.64"
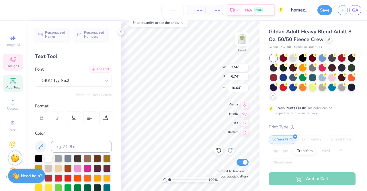
scroll to position [6, 1]
type textarea "2017 2018 2019 2021 2024"
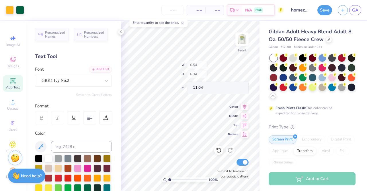
type input "6.54"
type input "6.34"
type input "11.04"
type input "10.64"
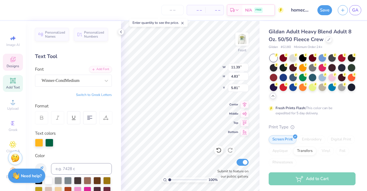
scroll to position [5, 2]
type textarea "Champions"
click at [260, 81] on div "Gildan Adult Heavy Blend Adult 8 Oz. 50/50 Fleece Crew Gildan # G180 Minimum Or…" at bounding box center [314, 161] width 108 height 281
click at [261, 90] on div "Gildan Adult Heavy Blend Adult 8 Oz. 50/50 Fleece Crew Gildan # G180 Minimum Or…" at bounding box center [314, 161] width 108 height 281
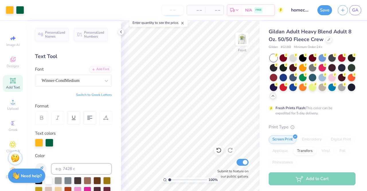
click at [175, 10] on input "number" at bounding box center [173, 10] width 22 height 10
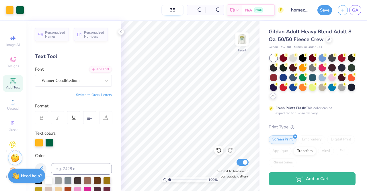
type input "35"
click at [168, 19] on div "35 $27.19 Per Item $951.65 Total Est. Delivery Aug 29 - Sep 1 FREE" at bounding box center [155, 10] width 257 height 20
click at [326, 10] on button "Save" at bounding box center [325, 9] width 15 height 10
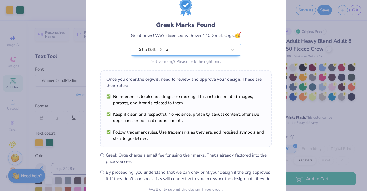
scroll to position [77, 0]
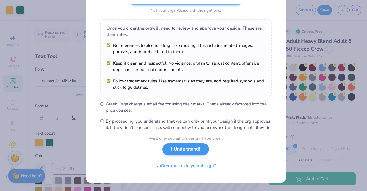
click at [189, 149] on button "I Understand!" at bounding box center [185, 149] width 47 height 12
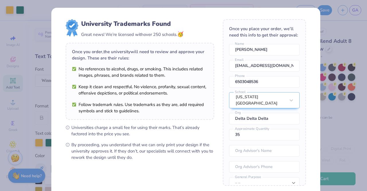
scroll to position [58, 0]
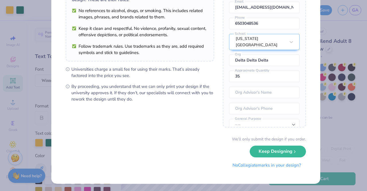
click at [271, 167] on button "No Collegiate marks in your design?" at bounding box center [267, 165] width 78 height 12
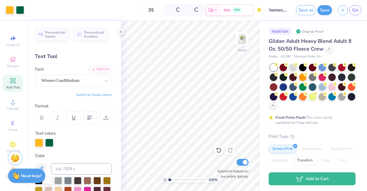
scroll to position [0, 0]
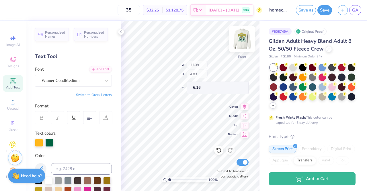
type input "6.16"
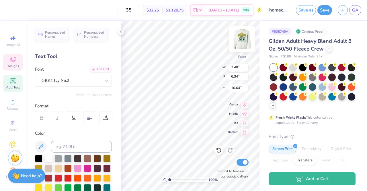
type input "2.40"
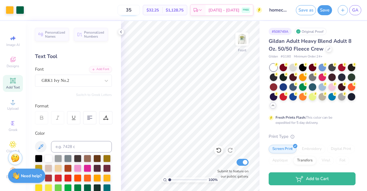
click at [140, 11] on input "35" at bounding box center [129, 10] width 22 height 10
type input "3"
type input "4"
type input "5"
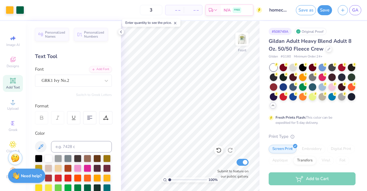
type input "35"
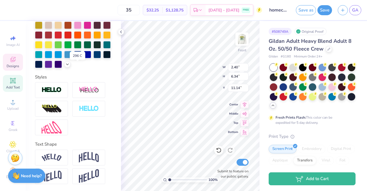
scroll to position [152, 0]
click at [51, 88] on img at bounding box center [52, 90] width 20 height 7
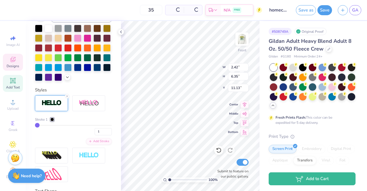
type input "2.42"
type input "6.35"
type input "11.13"
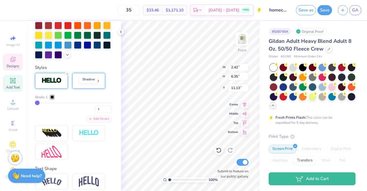
click at [86, 84] on img at bounding box center [89, 80] width 20 height 7
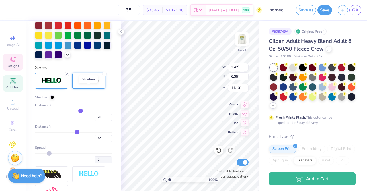
type input "2.89"
type input "6.98"
click at [98, 121] on input "20" at bounding box center [103, 117] width 17 height 7
type input "2"
type input "0"
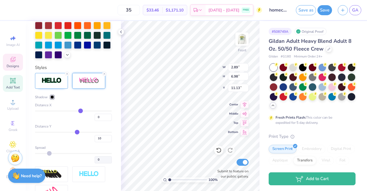
type input "0"
click at [110, 106] on div "Personalized Names Personalized Numbers Text Tool Add Font Font GRK1 Ivy No.2 S…" at bounding box center [73, 106] width 95 height 170
type input "2.42"
type input "4"
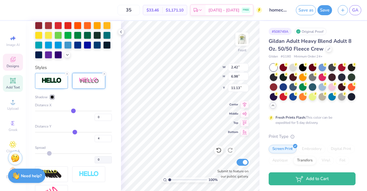
type input "-4"
type input "-14"
type input "-26"
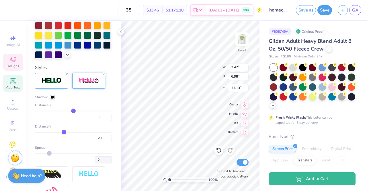
type input "-26"
type input "-37"
type input "-54"
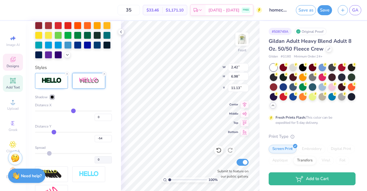
type input "-65"
type input "-73"
type input "-84"
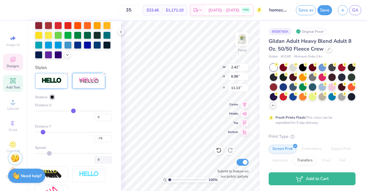
type input "-84"
type input "-90"
type input "-97"
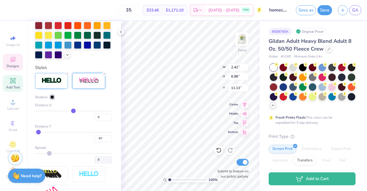
type input "-100"
type input "-46"
type input "-53"
type input "12.68"
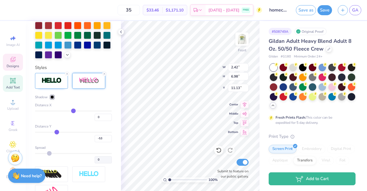
type input "4.81"
type input "-43"
type input "-41"
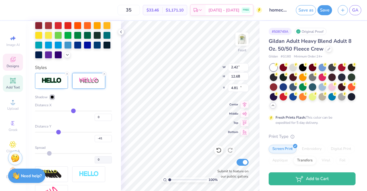
type input "-39"
type input "-37"
type input "-34"
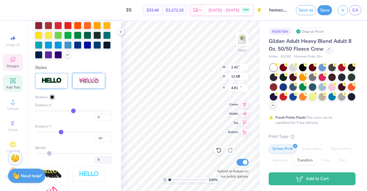
type input "-34"
type input "-30"
type input "-26"
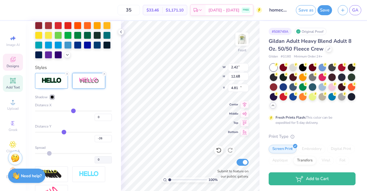
type input "-25"
type input "-24"
type input "-23"
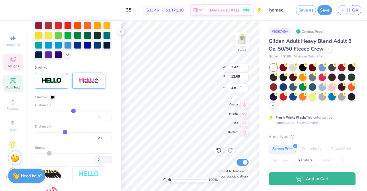
type input "-23"
type input "-22"
type input "-21"
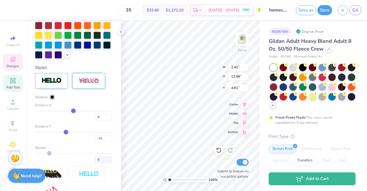
type input "-19"
type input "-18"
type input "-17"
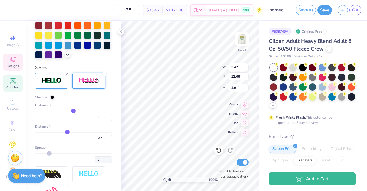
type input "-17"
type input "-15"
type input "-14"
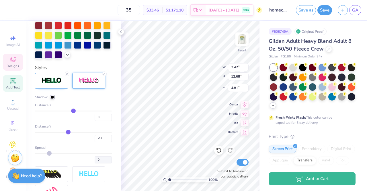
type input "-13"
type input "-12"
type input "-11"
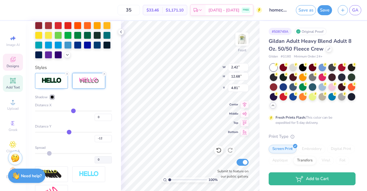
type input "-11"
type input "-10"
type input "-9"
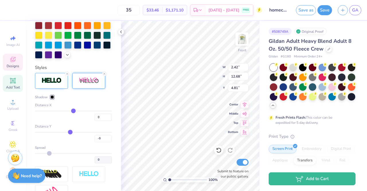
type input "-8"
type input "-7"
type input "-6"
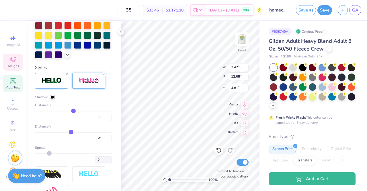
type input "-6"
type input "-5"
type input "-4"
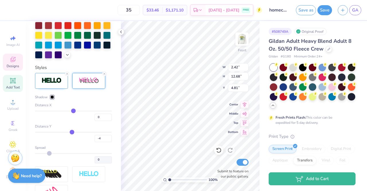
type input "-3"
type input "-2"
type input "-1"
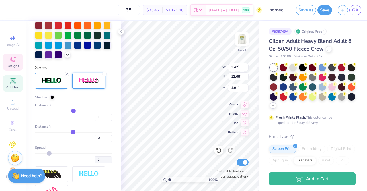
type input "-1"
type input "0"
drag, startPoint x: 74, startPoint y: 141, endPoint x: 74, endPoint y: 154, distance: 12.9
type input "0"
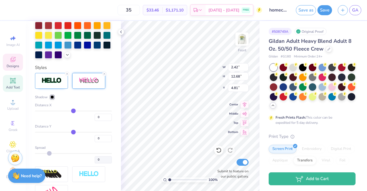
click at [71, 133] on input "range" at bounding box center [73, 132] width 77 height 1
type input "6.35"
type input "11.13"
click at [95, 142] on input "0" at bounding box center [103, 138] width 17 height 7
type input "2"
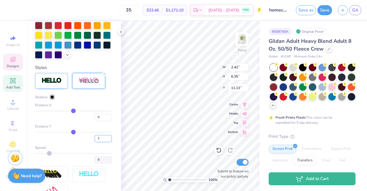
type input "2"
type input "6.47"
click at [84, 150] on div "Spread" at bounding box center [73, 147] width 77 height 5
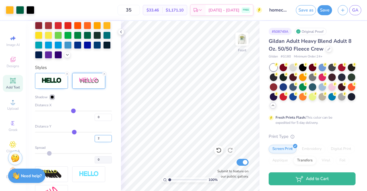
click at [97, 142] on input "2" at bounding box center [103, 138] width 17 height 7
type input "1"
click at [99, 121] on input "0" at bounding box center [103, 117] width 17 height 7
type input "2"
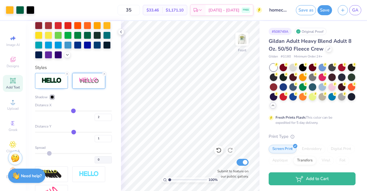
type input "2"
click at [103, 129] on div "Distance Y" at bounding box center [73, 126] width 77 height 5
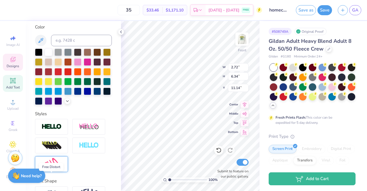
scroll to position [98, 0]
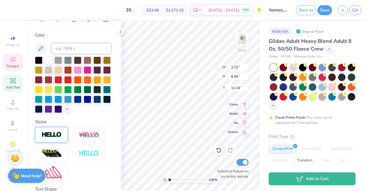
click at [57, 138] on img at bounding box center [52, 134] width 20 height 7
click at [88, 113] on div at bounding box center [73, 85] width 77 height 56
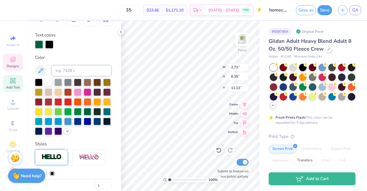
type input "2.73"
type input "6.35"
type input "11.13"
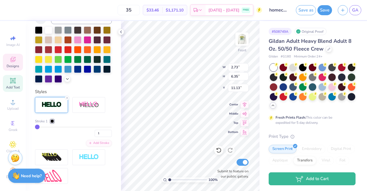
scroll to position [208, 0]
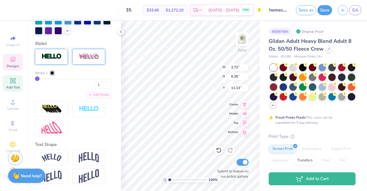
click at [87, 61] on div at bounding box center [88, 57] width 33 height 16
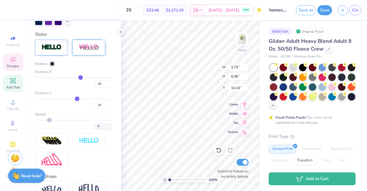
type input "3.26"
type input "6.98"
click at [102, 88] on input "20" at bounding box center [103, 83] width 17 height 7
type input "2"
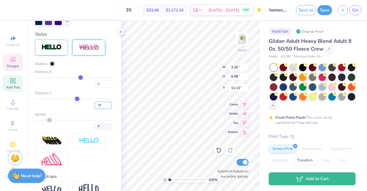
type input "2"
click at [102, 109] on input "10" at bounding box center [103, 105] width 17 height 7
type input "1"
type input "2.78"
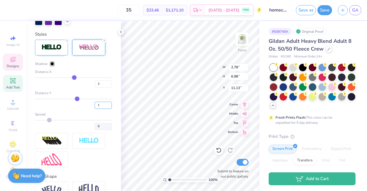
type input "1"
click at [111, 124] on div "Personalized Names Personalized Numbers Text Tool Add Font Font GRK1 Ivy No.2 S…" at bounding box center [73, 106] width 95 height 170
type input "6.41"
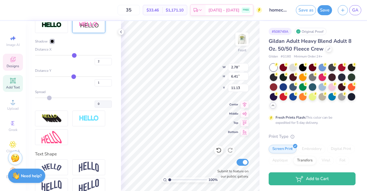
type input "1.67"
type input "0.71"
type input "4.79"
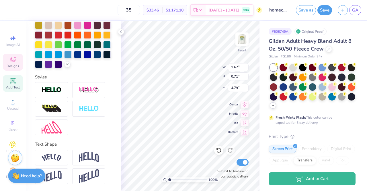
scroll to position [152, 0]
click at [53, 90] on img at bounding box center [52, 90] width 20 height 7
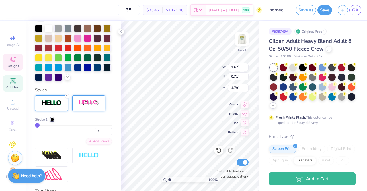
type input "1.69"
type input "0.72"
type input "4.78"
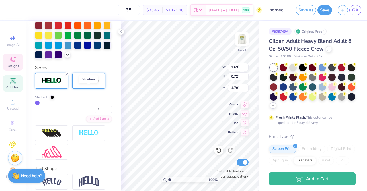
click at [84, 84] on img at bounding box center [89, 80] width 20 height 7
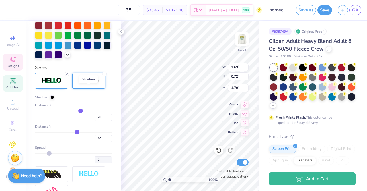
type input "2.02"
type input "0.78"
click at [100, 121] on input "20" at bounding box center [103, 117] width 17 height 7
type input "2"
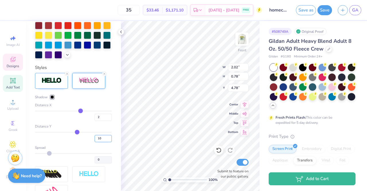
type input "2"
click at [100, 142] on input "10" at bounding box center [103, 138] width 17 height 7
type input "1"
type input "1.71"
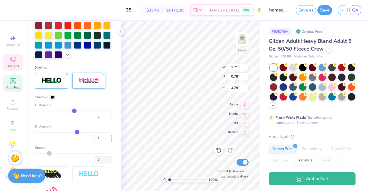
type input "1"
click at [113, 71] on div "Personalized Names Personalized Numbers Text Tool Add Font Font GRK1 Ivy No.2 S…" at bounding box center [73, 106] width 95 height 170
type input "0.72"
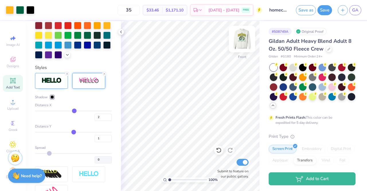
click at [246, 36] on img at bounding box center [242, 39] width 23 height 23
click at [244, 35] on img at bounding box center [242, 39] width 23 height 23
click at [238, 38] on img at bounding box center [242, 39] width 23 height 23
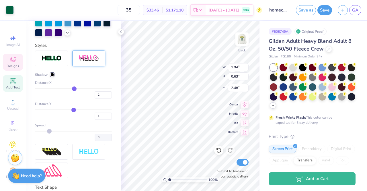
scroll to position [152, 0]
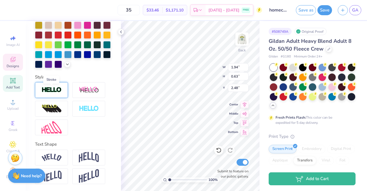
click at [49, 92] on img at bounding box center [52, 90] width 20 height 7
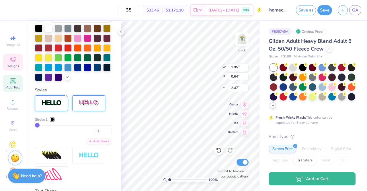
type input "1.95"
type input "0.64"
type input "2.47"
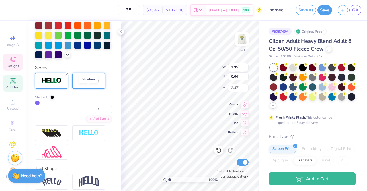
click at [87, 84] on img at bounding box center [89, 80] width 20 height 7
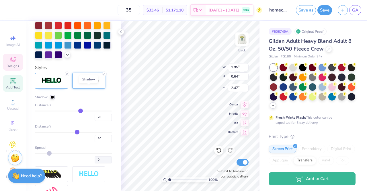
type input "2.34"
type input "0.71"
click at [98, 121] on input "20" at bounding box center [103, 117] width 17 height 7
type input "2"
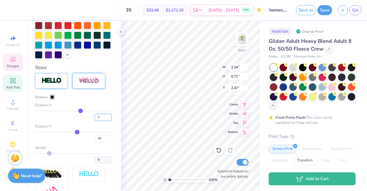
type input "2"
click at [101, 142] on input "10" at bounding box center [103, 138] width 17 height 7
type input "1.98"
type input "1"
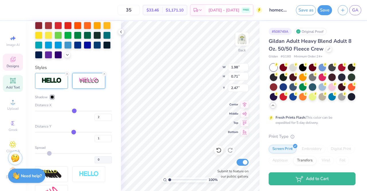
type input "0.64"
click at [109, 63] on div "Personalized Names Personalized Numbers Text Tool Add Font Font Winner-CondMedi…" at bounding box center [73, 106] width 95 height 170
type input "6.15"
type input "5.42"
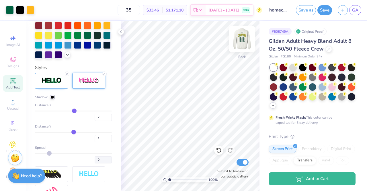
click at [240, 40] on img at bounding box center [242, 39] width 23 height 23
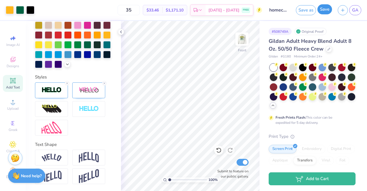
click at [325, 11] on button "Save" at bounding box center [325, 9] width 15 height 10
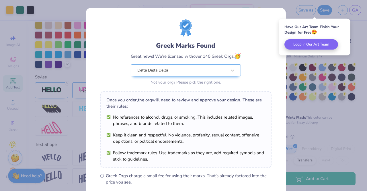
scroll to position [77, 0]
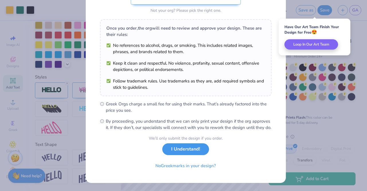
click at [171, 148] on button "I Understand!" at bounding box center [185, 149] width 47 height 12
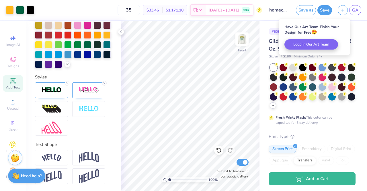
scroll to position [0, 0]
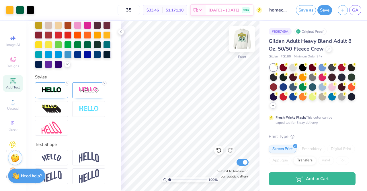
click at [239, 38] on img at bounding box center [242, 39] width 23 height 23
click at [121, 32] on icon at bounding box center [121, 32] width 5 height 5
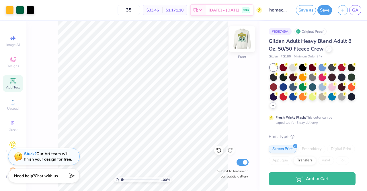
click at [242, 40] on img at bounding box center [242, 39] width 23 height 23
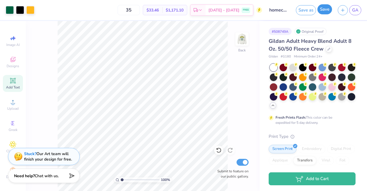
click at [324, 12] on button "Save" at bounding box center [325, 9] width 15 height 10
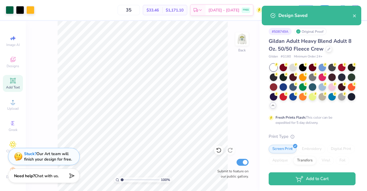
click at [257, 28] on div "100 % Back Submit to feature on our public gallery." at bounding box center [143, 106] width 234 height 170
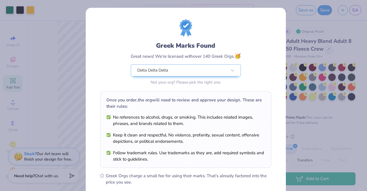
scroll to position [77, 0]
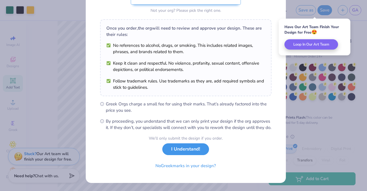
click at [177, 148] on button "I Understand!" at bounding box center [185, 149] width 47 height 12
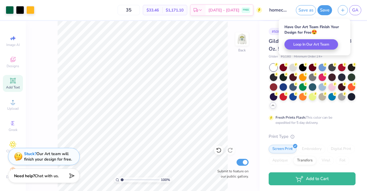
scroll to position [0, 0]
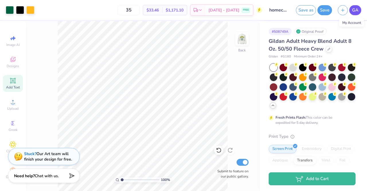
click at [359, 11] on span "GA" at bounding box center [355, 10] width 6 height 7
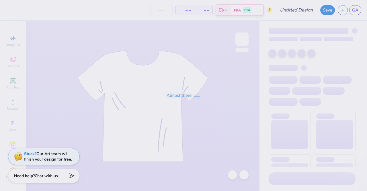
type input "homecoming"
type input "35"
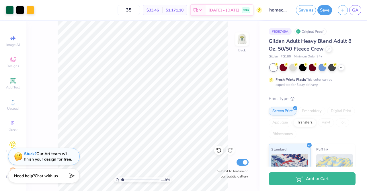
click at [46, 71] on div "119 % Back Submit to feature on our public gallery." at bounding box center [143, 106] width 234 height 170
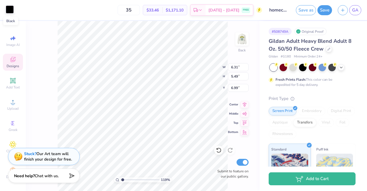
click at [8, 10] on div at bounding box center [10, 9] width 8 height 8
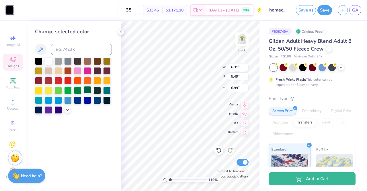
click at [88, 89] on div at bounding box center [87, 89] width 7 height 7
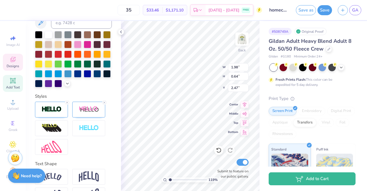
scroll to position [175, 0]
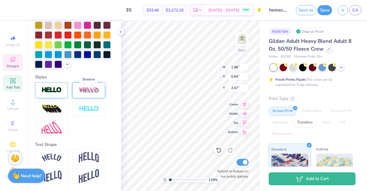
click at [87, 89] on img at bounding box center [89, 90] width 20 height 7
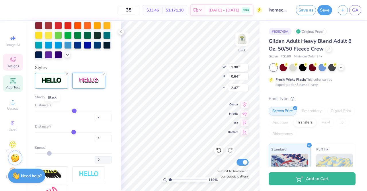
click at [51, 99] on div at bounding box center [52, 96] width 3 height 3
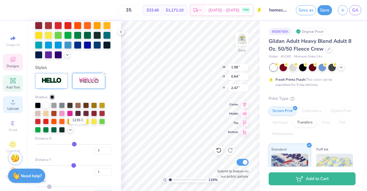
click at [3, 97] on div "Upload" at bounding box center [13, 104] width 20 height 17
click at [78, 124] on div at bounding box center [78, 121] width 6 height 6
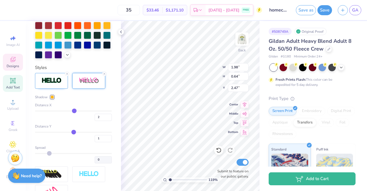
click at [212, 53] on div "35 $33.46 Per Item $1,171.10 Total Est. Delivery [DATE] - [DATE] FREE Design Ti…" at bounding box center [183, 95] width 367 height 191
type input "1.19281326175315"
type input "6.59"
type input "5.30"
type input "7.20"
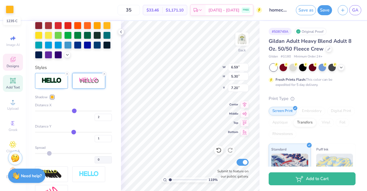
click at [8, 11] on div at bounding box center [10, 9] width 8 height 8
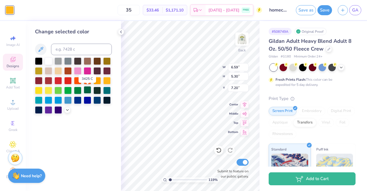
click at [89, 89] on div at bounding box center [87, 89] width 7 height 7
type input "1.19281326175315"
type input "10.95"
type input "8.27"
type input "6.94"
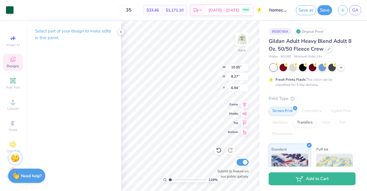
type input "1.19281326175315"
type input "6.97"
type input "1.19281326175315"
type input "2.88"
type input "1.02"
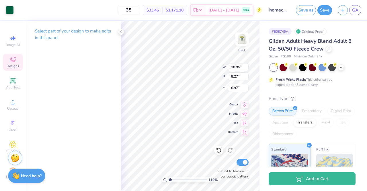
type input "12.81"
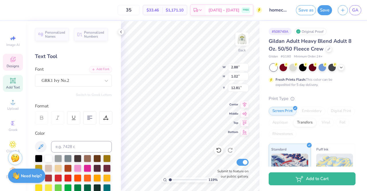
type input "1.19281326175315"
type input "10.95"
type input "8.27"
type input "6.97"
type input "1.19281326175315"
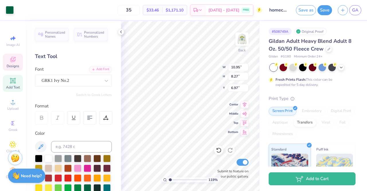
type input "6.31"
type input "5.49"
type input "8.77"
type input "1.19281326175315"
type input "6.97"
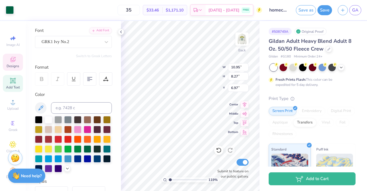
scroll to position [58, 0]
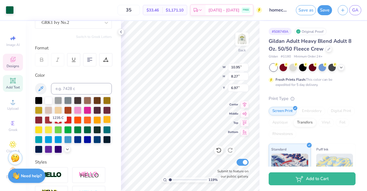
click at [103, 123] on div at bounding box center [106, 119] width 7 height 7
click at [219, 152] on icon at bounding box center [218, 150] width 5 height 5
click at [103, 123] on div at bounding box center [106, 119] width 7 height 7
click at [218, 151] on icon at bounding box center [219, 150] width 6 height 6
click at [38, 99] on div at bounding box center [38, 99] width 7 height 7
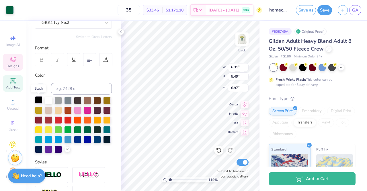
click at [38, 98] on div at bounding box center [38, 99] width 7 height 7
click at [220, 148] on icon at bounding box center [219, 150] width 6 height 6
click at [217, 148] on icon at bounding box center [219, 150] width 6 height 6
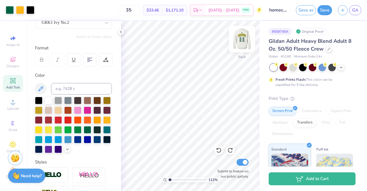
click at [239, 38] on img at bounding box center [242, 39] width 23 height 23
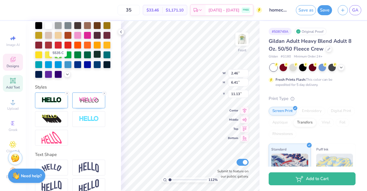
scroll to position [155, 0]
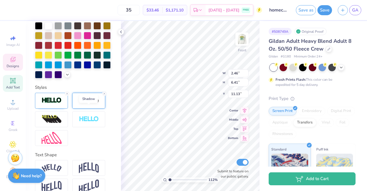
click at [86, 104] on img at bounding box center [89, 100] width 20 height 7
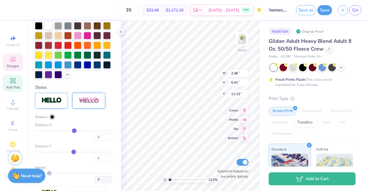
scroll to position [164, 0]
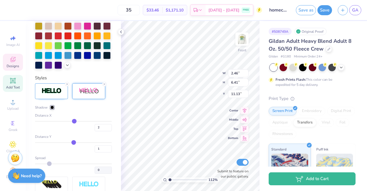
click at [48, 111] on div "Shadow Distance X 2 Distance Y 1 Spread 0" at bounding box center [73, 147] width 77 height 128
click at [53, 109] on div at bounding box center [52, 107] width 3 height 3
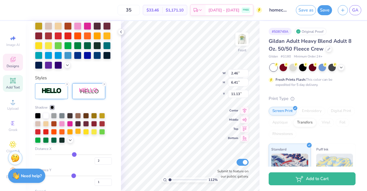
click at [78, 134] on div at bounding box center [78, 131] width 6 height 6
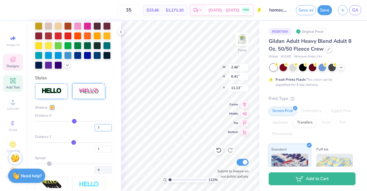
type input "1.12109581413406"
type input "2.78"
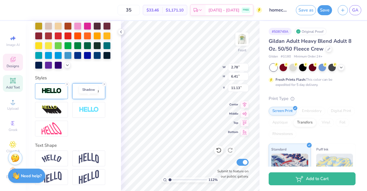
click at [85, 95] on img at bounding box center [89, 91] width 20 height 7
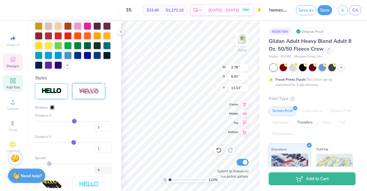
click at [52, 109] on div at bounding box center [52, 107] width 3 height 3
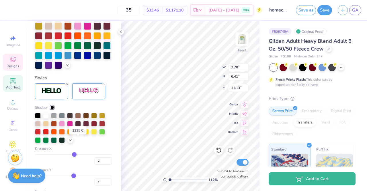
click at [78, 134] on div at bounding box center [78, 131] width 6 height 6
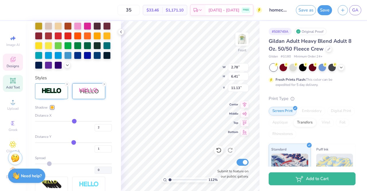
type input "1.12109581413406"
type input "1.71"
type input "0.72"
type input "4.78"
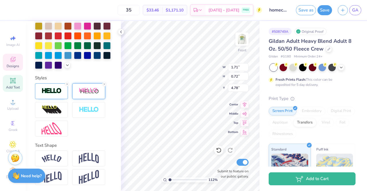
click at [88, 95] on img at bounding box center [89, 91] width 20 height 7
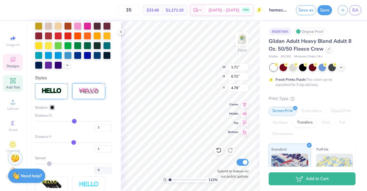
click at [51, 109] on div at bounding box center [52, 107] width 3 height 3
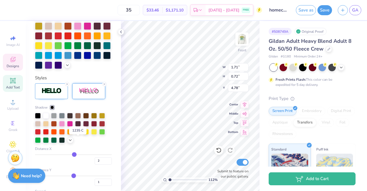
click at [78, 134] on div at bounding box center [78, 131] width 6 height 6
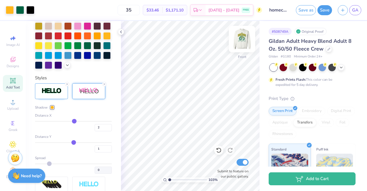
click at [244, 37] on img at bounding box center [242, 39] width 23 height 23
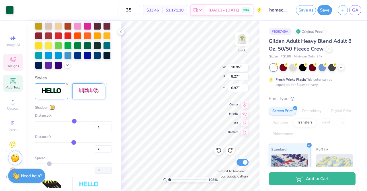
type input "1.03183271966664"
type input "13.77"
type input "1.03183271966664"
type input "6.31"
type input "5.49"
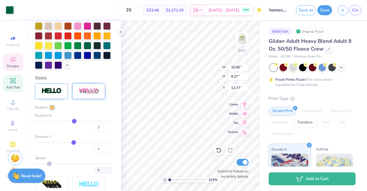
type input "6.97"
type input "1.03183271966664"
type input "16.26"
type input "1.03183271966664"
type input "10.95"
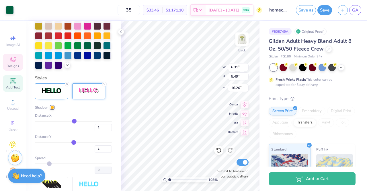
type input "8.27"
type input "13.77"
type input "1.03183271966664"
type input "6.97"
type input "1.03183271966664"
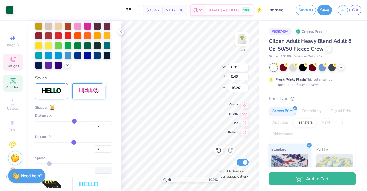
type input "10.95"
type input "8.27"
type input "6.97"
type input "1.03183271966664"
type input "13.27"
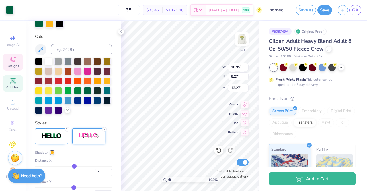
scroll to position [113, 0]
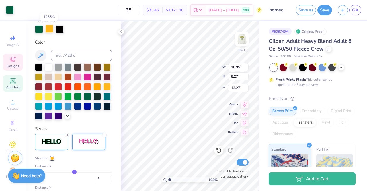
click at [49, 30] on div at bounding box center [49, 29] width 8 height 8
click at [9, 8] on div at bounding box center [10, 9] width 8 height 8
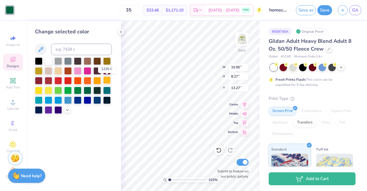
click at [107, 79] on div at bounding box center [106, 79] width 7 height 7
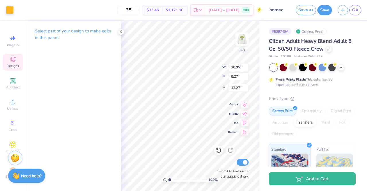
type input "1.03183271966664"
type input "6.60"
type input "1.03183271966664"
type input "6.97"
type input "1.03183271966664"
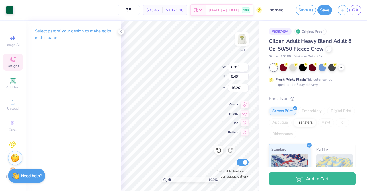
type input "6.97"
click at [4, 9] on div "Art colors" at bounding box center [7, 10] width 14 height 20
click at [12, 11] on div at bounding box center [10, 9] width 8 height 8
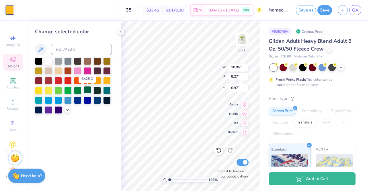
click at [89, 90] on div at bounding box center [87, 89] width 7 height 7
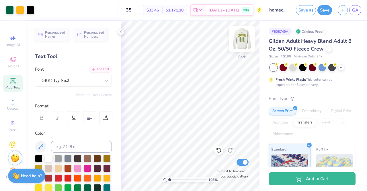
click at [243, 33] on img at bounding box center [242, 39] width 23 height 23
click at [239, 39] on img at bounding box center [242, 39] width 23 height 23
click at [243, 38] on img at bounding box center [242, 39] width 23 height 23
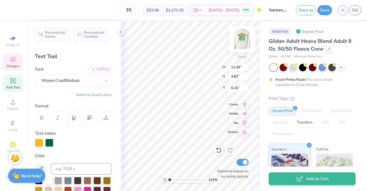
type input "1.03183271966664"
type input "1.71"
type input "0.72"
type input "4.78"
type input "1.03183271966664"
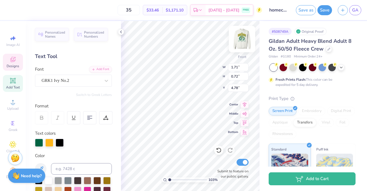
type input "2.46"
type input "6.41"
type input "11.13"
type input "1.03183271966664"
type input "2.78"
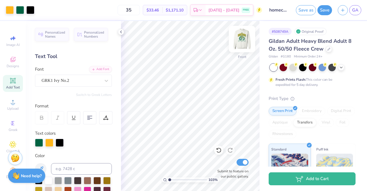
click at [241, 39] on img at bounding box center [242, 39] width 23 height 23
click at [239, 40] on img at bounding box center [242, 39] width 23 height 23
click at [244, 38] on img at bounding box center [242, 38] width 11 height 11
click at [239, 37] on img at bounding box center [242, 39] width 23 height 23
click at [242, 40] on img at bounding box center [242, 39] width 23 height 23
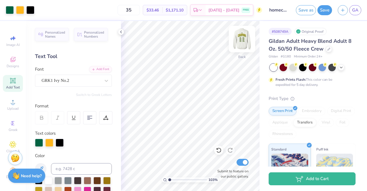
click at [244, 41] on img at bounding box center [242, 39] width 23 height 23
click at [244, 41] on img at bounding box center [242, 38] width 11 height 11
click at [240, 45] on img at bounding box center [242, 39] width 23 height 23
click at [241, 45] on img at bounding box center [242, 39] width 23 height 23
click at [321, 12] on button "Save" at bounding box center [325, 9] width 15 height 10
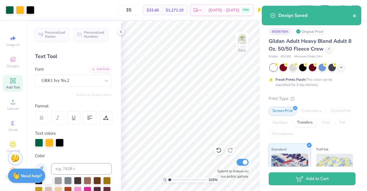
click at [355, 15] on icon "close" at bounding box center [355, 15] width 4 height 5
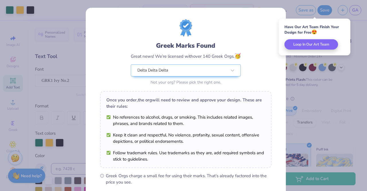
scroll to position [77, 0]
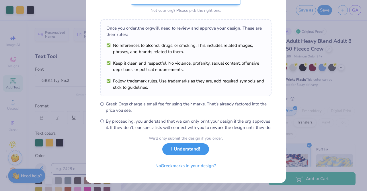
click at [186, 148] on button "I Understand!" at bounding box center [185, 149] width 47 height 12
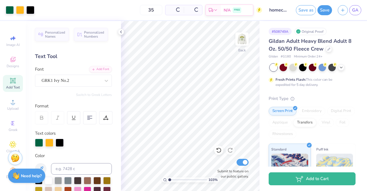
scroll to position [0, 0]
click at [243, 39] on img at bounding box center [242, 39] width 23 height 23
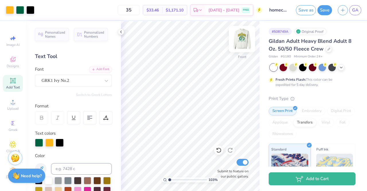
click at [240, 38] on img at bounding box center [242, 39] width 23 height 23
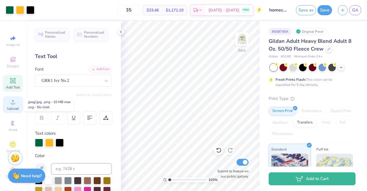
scroll to position [6, 0]
click at [11, 100] on circle at bounding box center [12, 101] width 3 height 3
click at [7, 104] on span "Upload" at bounding box center [12, 106] width 11 height 5
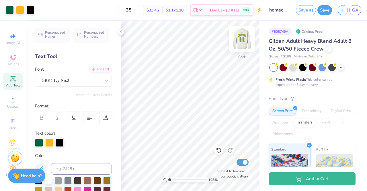
click at [240, 36] on img at bounding box center [242, 39] width 23 height 23
click at [239, 39] on img at bounding box center [242, 39] width 23 height 23
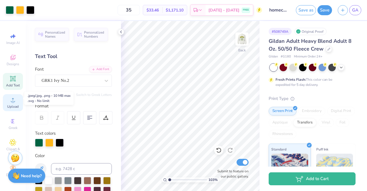
click at [16, 104] on span "Upload" at bounding box center [12, 106] width 11 height 5
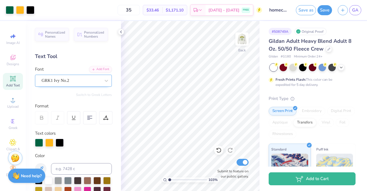
click at [55, 78] on div "GRK1 Ivy No.2" at bounding box center [71, 80] width 60 height 9
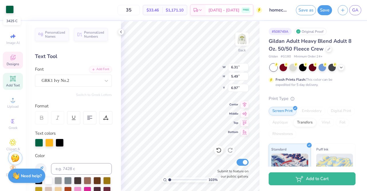
click at [10, 11] on div at bounding box center [10, 9] width 8 height 8
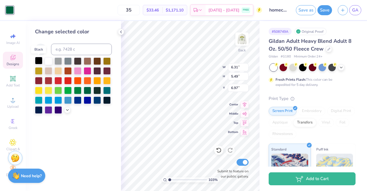
click at [40, 61] on div at bounding box center [38, 60] width 7 height 7
click at [86, 91] on div at bounding box center [87, 89] width 7 height 7
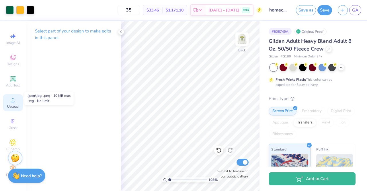
click at [13, 100] on div "Upload" at bounding box center [13, 102] width 20 height 17
click at [11, 104] on span "Upload" at bounding box center [12, 106] width 11 height 5
type input "1.03183271966664"
click at [137, 9] on input "35" at bounding box center [129, 10] width 22 height 10
type input "3"
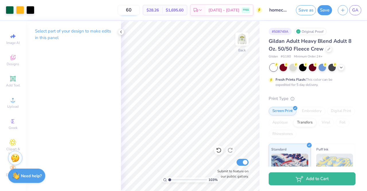
click at [135, 11] on input "60" at bounding box center [129, 10] width 22 height 10
type input "6"
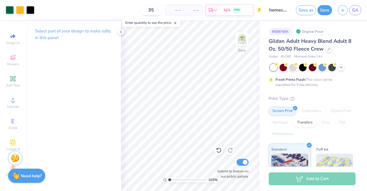
type input "35"
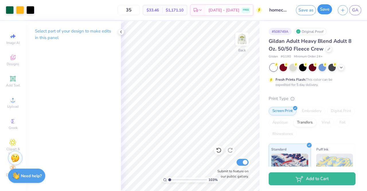
click at [326, 7] on button "Save" at bounding box center [325, 9] width 15 height 10
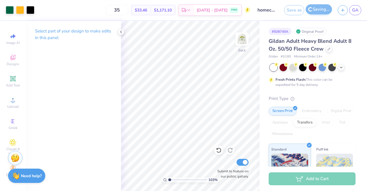
type input "1.03183271966664"
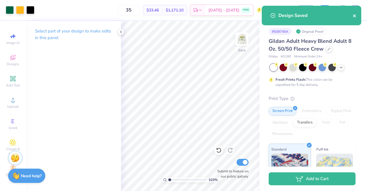
click at [354, 14] on icon "close" at bounding box center [355, 15] width 4 height 5
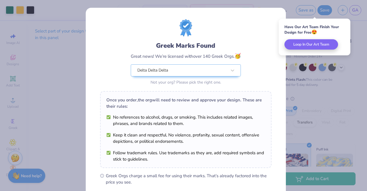
scroll to position [77, 0]
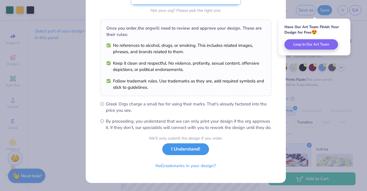
click at [193, 151] on button "I Understand!" at bounding box center [185, 149] width 47 height 12
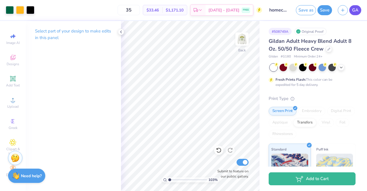
click at [359, 12] on link "GA" at bounding box center [356, 10] width 12 height 10
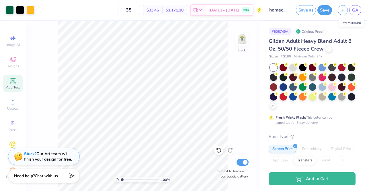
scroll to position [175, 0]
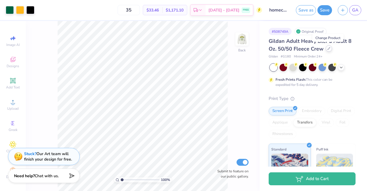
click at [328, 48] on icon at bounding box center [329, 48] width 3 height 3
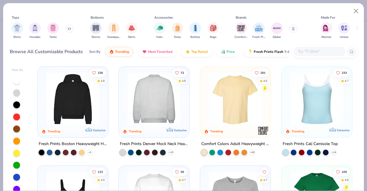
click at [125, 99] on img at bounding box center [95, 98] width 59 height 53
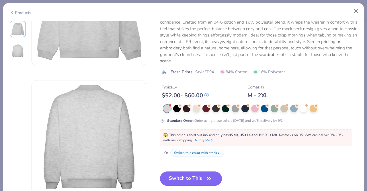
scroll to position [86, 0]
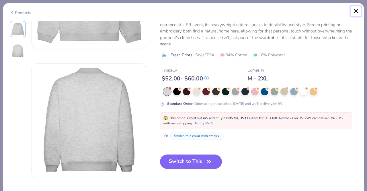
click at [357, 9] on button "Close" at bounding box center [356, 11] width 11 height 11
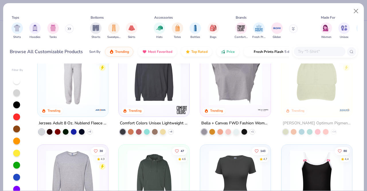
scroll to position [980, 0]
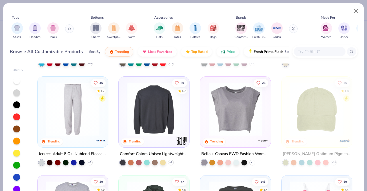
click at [125, 121] on img at bounding box center [95, 108] width 59 height 53
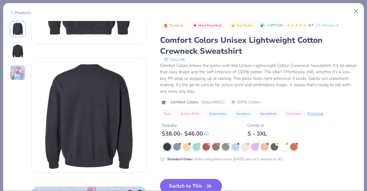
scroll to position [92, 0]
click at [194, 182] on button "Switch to This" at bounding box center [191, 186] width 62 height 14
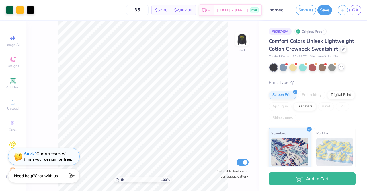
click at [342, 69] on icon at bounding box center [341, 67] width 5 height 5
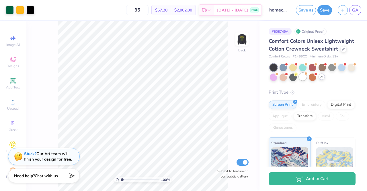
click at [307, 80] on div at bounding box center [302, 76] width 7 height 7
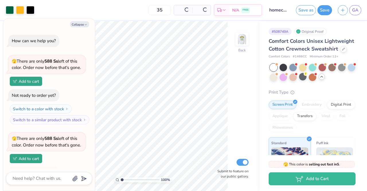
scroll to position [37, 0]
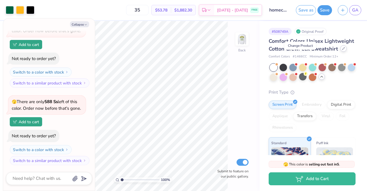
click at [343, 50] on icon at bounding box center [344, 48] width 2 height 2
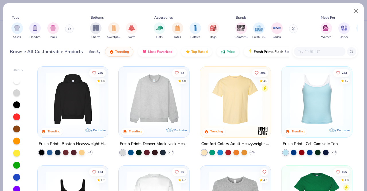
click at [162, 108] on img at bounding box center [154, 98] width 59 height 53
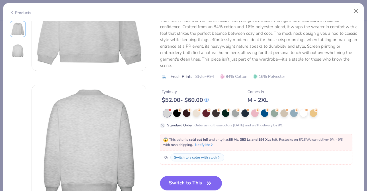
scroll to position [65, 0]
click at [200, 182] on button "Switch to This" at bounding box center [191, 183] width 62 height 14
type textarea "x"
type input "50"
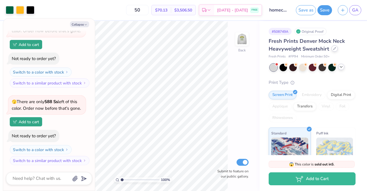
click at [334, 49] on icon at bounding box center [335, 48] width 3 height 3
type textarea "x"
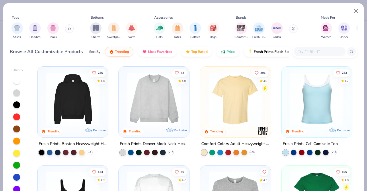
click at [318, 51] on input "text" at bounding box center [320, 51] width 44 height 7
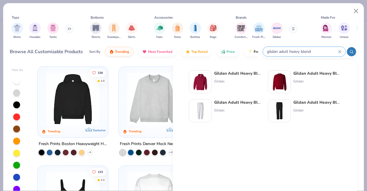
type input "gildan adult heavy blend"
click at [316, 73] on strong "Gildan Adult Heavy Blend" at bounding box center [319, 73] width 51 height 5
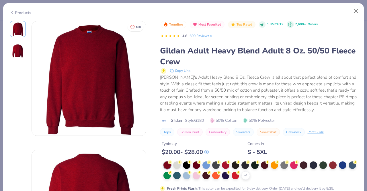
scroll to position [119, 0]
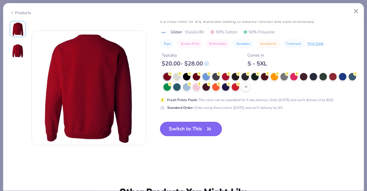
click at [194, 127] on button "Switch to This" at bounding box center [191, 129] width 62 height 14
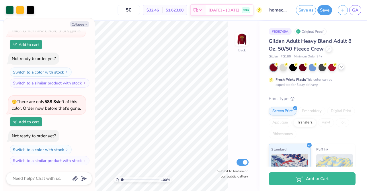
click at [342, 68] on icon at bounding box center [341, 67] width 5 height 5
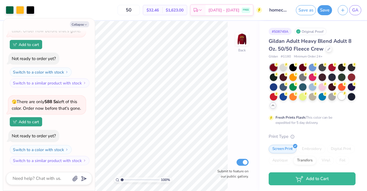
click at [338, 100] on div at bounding box center [341, 95] width 7 height 7
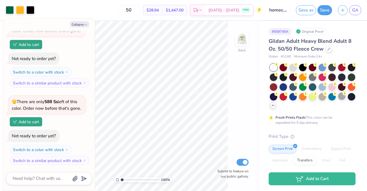
click at [248, 97] on div "100 % Back Submit to feature on our public gallery." at bounding box center [143, 106] width 234 height 170
click at [78, 25] on button "Collapse" at bounding box center [79, 24] width 19 height 6
type textarea "x"
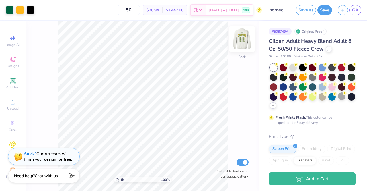
click at [245, 38] on img at bounding box center [242, 39] width 23 height 23
click at [245, 39] on img at bounding box center [242, 39] width 23 height 23
click at [262, 54] on div "# 508749A Original Proof Gildan Adult Heavy Blend Adult 8 Oz. 50/50 Fleece Crew…" at bounding box center [314, 166] width 108 height 290
click at [326, 7] on button "Save" at bounding box center [325, 9] width 15 height 10
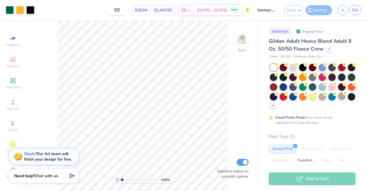
click at [123, 8] on input "50" at bounding box center [117, 10] width 22 height 10
type input "5"
type input "35"
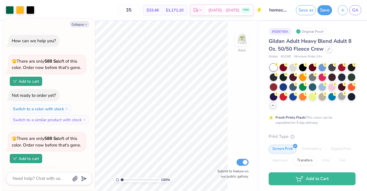
scroll to position [59, 0]
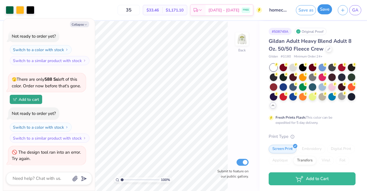
click at [331, 10] on button "Save" at bounding box center [325, 9] width 15 height 10
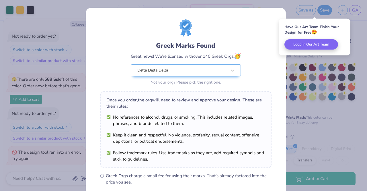
scroll to position [77, 0]
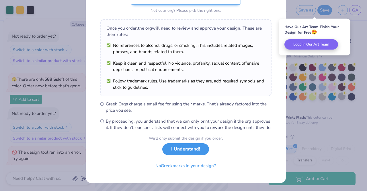
click at [193, 153] on button "I Understand!" at bounding box center [185, 149] width 47 height 12
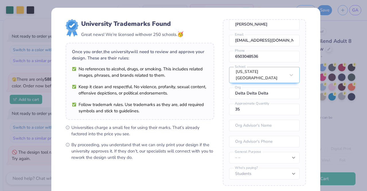
scroll to position [58, 0]
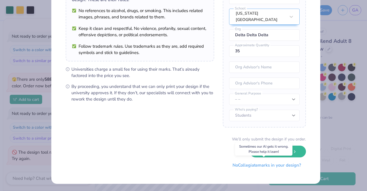
click at [258, 166] on button "No Collegiate marks in your design?" at bounding box center [267, 165] width 78 height 12
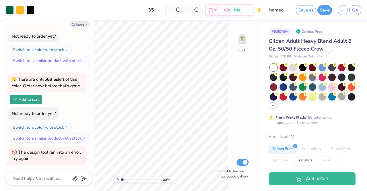
scroll to position [0, 0]
type textarea "x"
click at [358, 7] on span "GA" at bounding box center [355, 10] width 6 height 7
